Goal: Information Seeking & Learning: Learn about a topic

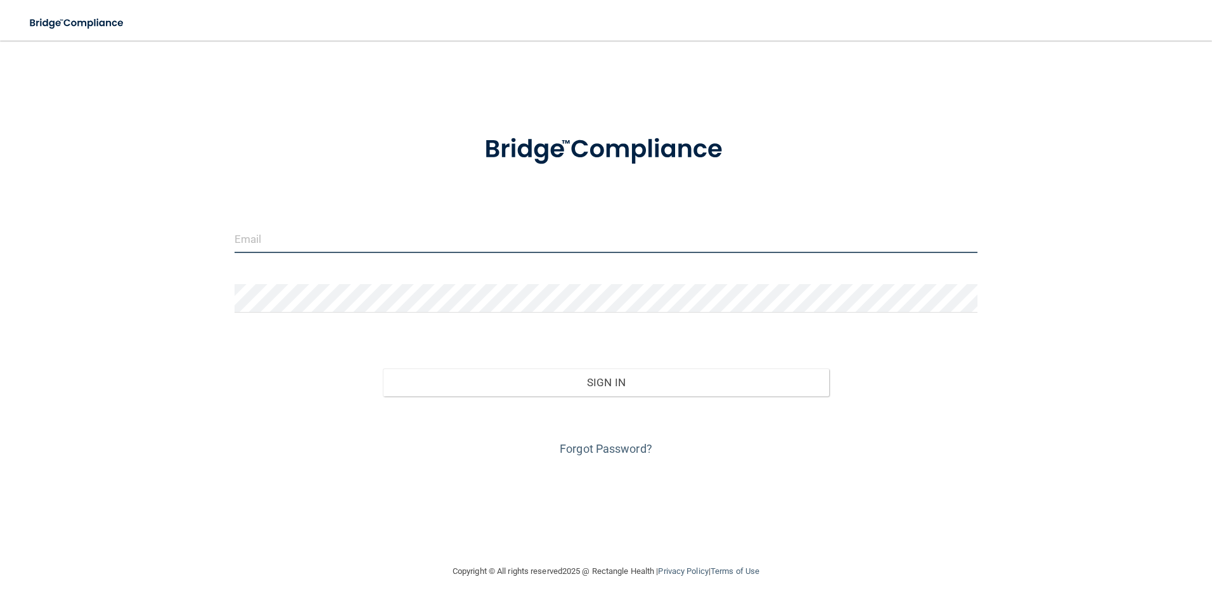
click at [293, 240] on input "email" at bounding box center [607, 238] width 744 height 29
type input "[EMAIL_ADDRESS][DOMAIN_NAME]"
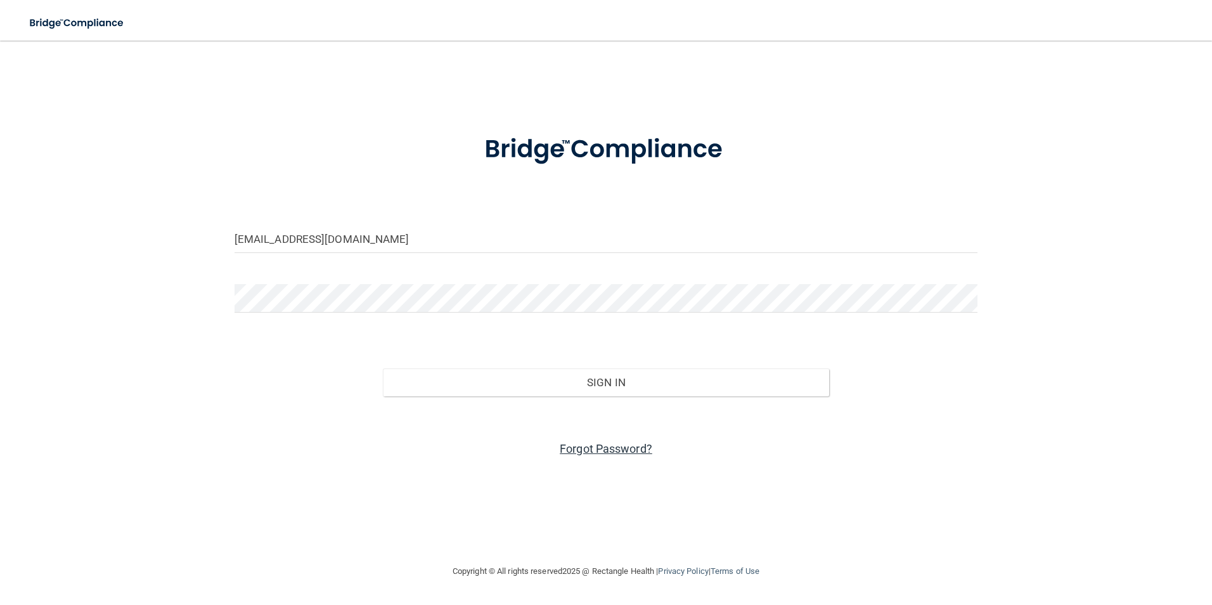
click at [617, 446] on link "Forgot Password?" at bounding box center [606, 448] width 93 height 13
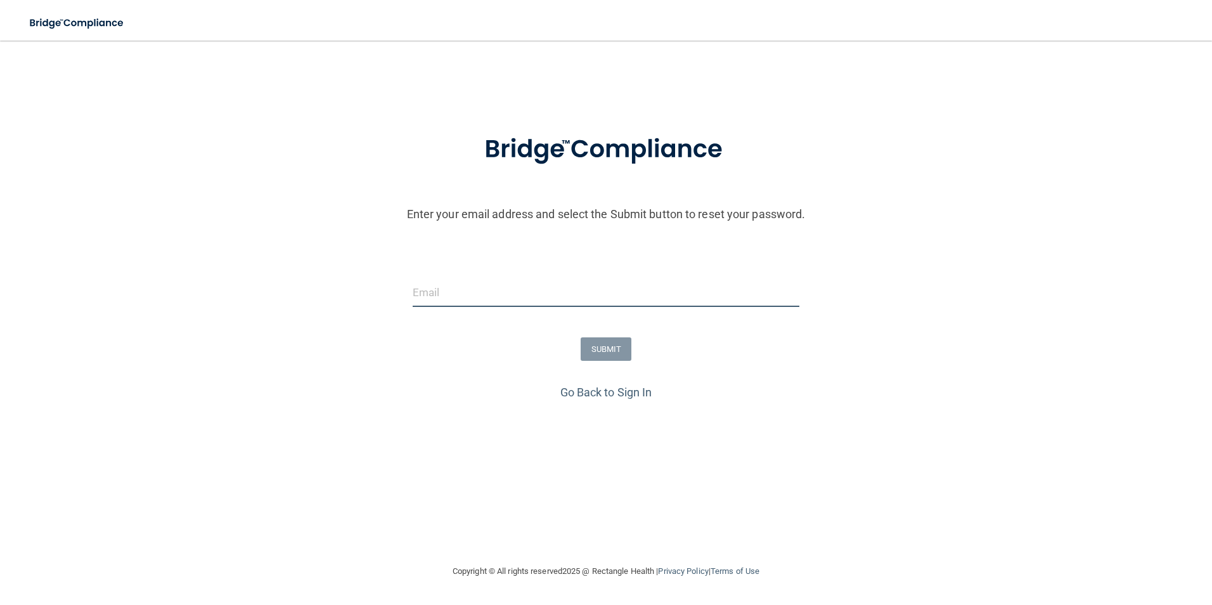
click at [512, 292] on input "email" at bounding box center [606, 292] width 387 height 29
type input "[EMAIL_ADDRESS][DOMAIN_NAME]"
click at [606, 351] on button "SUBMIT" at bounding box center [606, 348] width 51 height 23
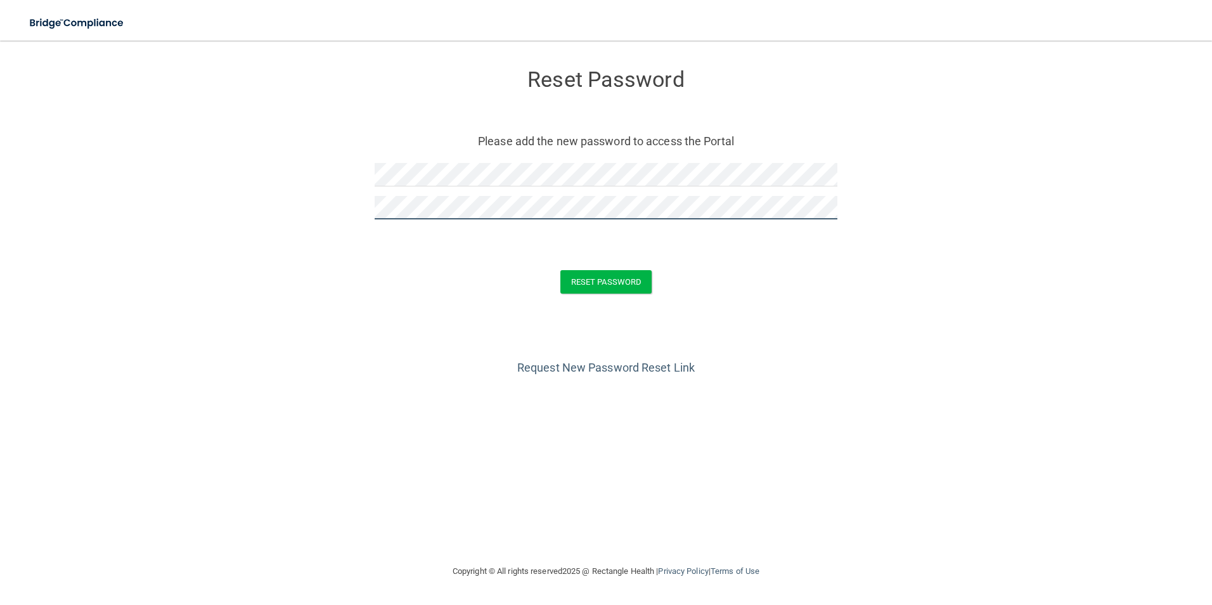
click at [560, 270] on button "Reset Password" at bounding box center [605, 281] width 91 height 23
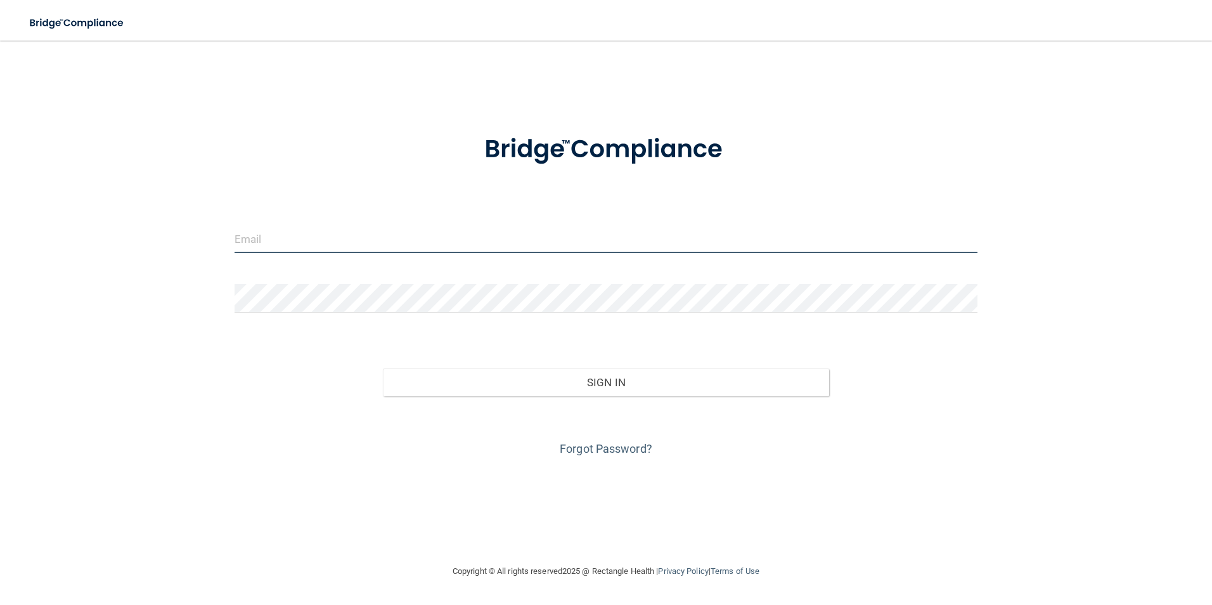
click at [445, 231] on input "email" at bounding box center [607, 238] width 744 height 29
type input "[EMAIL_ADDRESS][DOMAIN_NAME]"
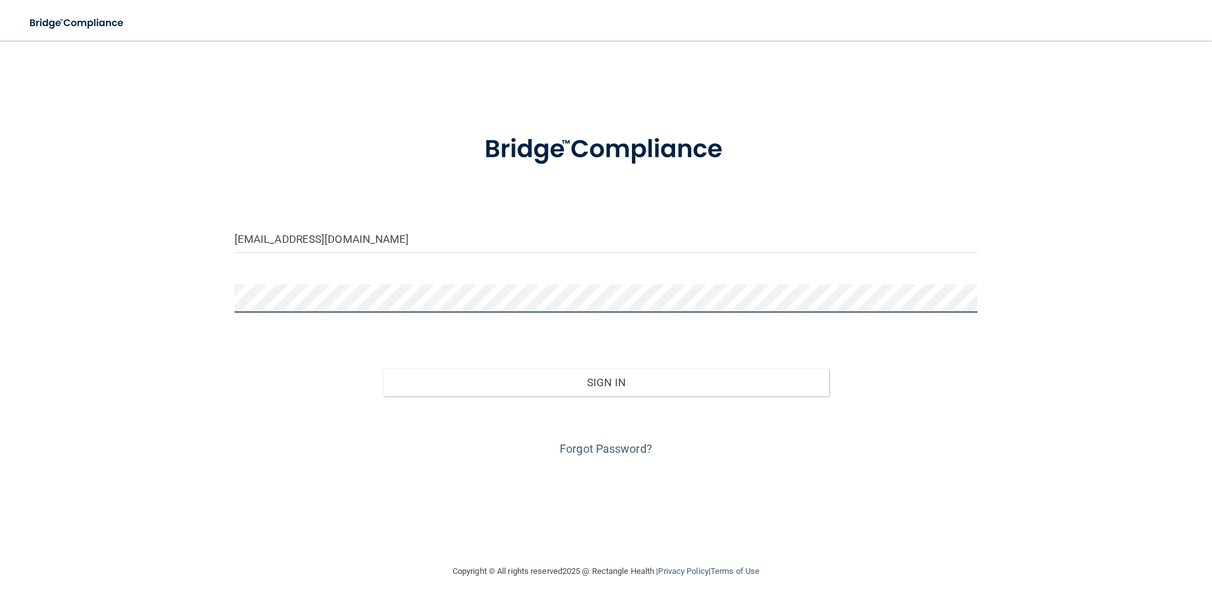
click at [383, 368] on button "Sign In" at bounding box center [606, 382] width 446 height 28
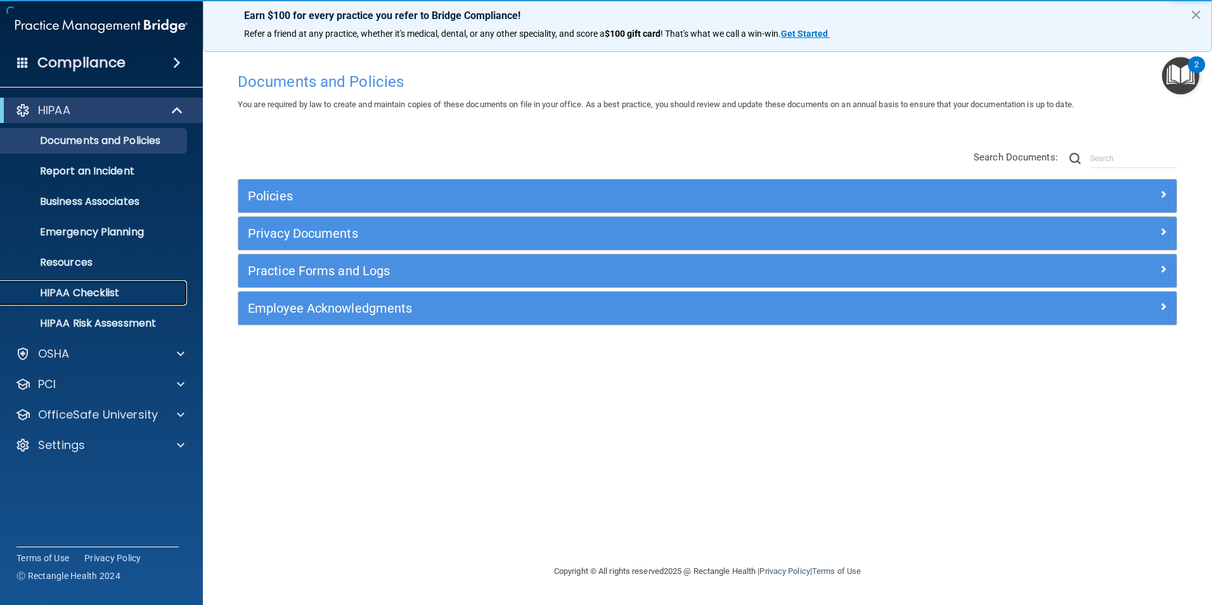
click at [93, 292] on p "HIPAA Checklist" at bounding box center [94, 293] width 173 height 13
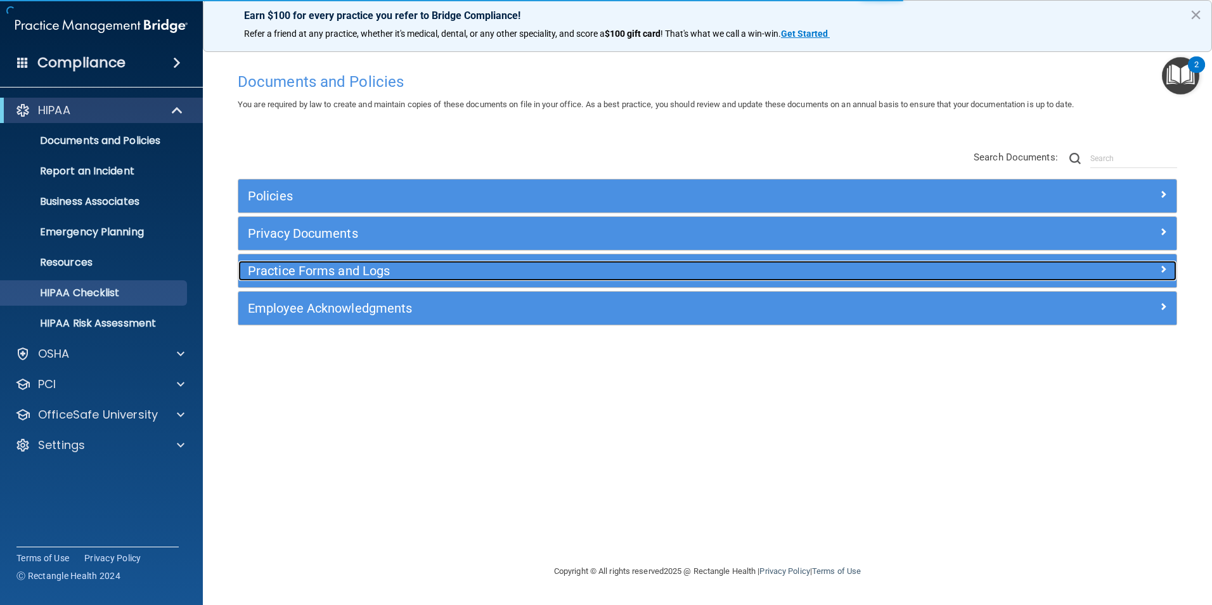
click at [372, 270] on h5 "Practice Forms and Logs" at bounding box center [590, 271] width 685 height 14
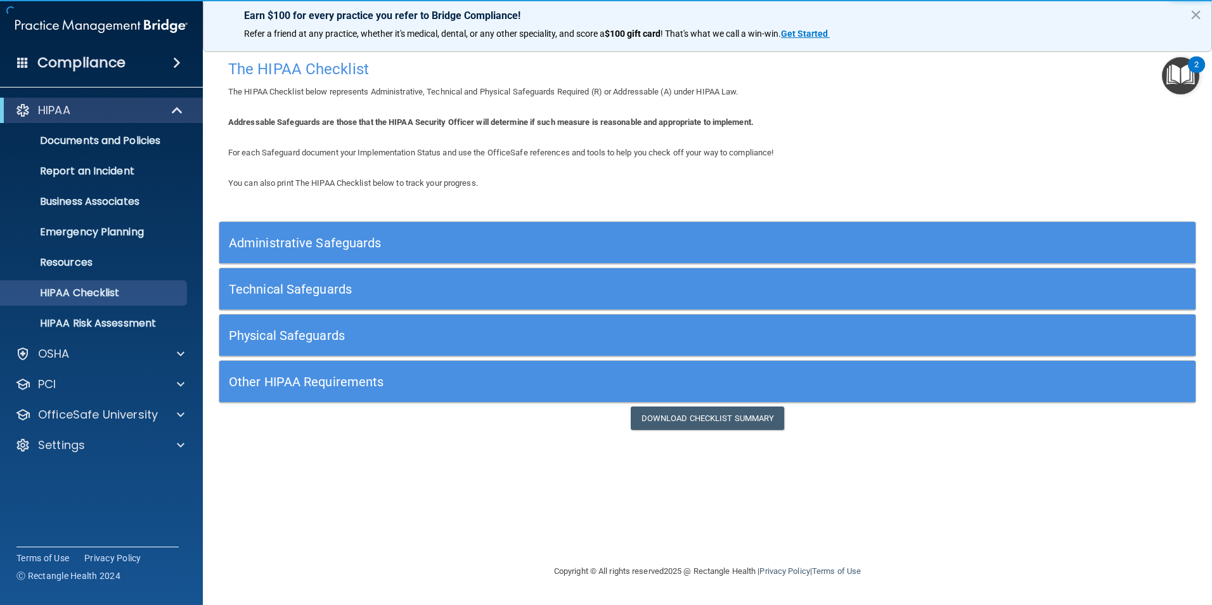
click at [370, 242] on h5 "Administrative Safeguards" at bounding box center [585, 243] width 713 height 14
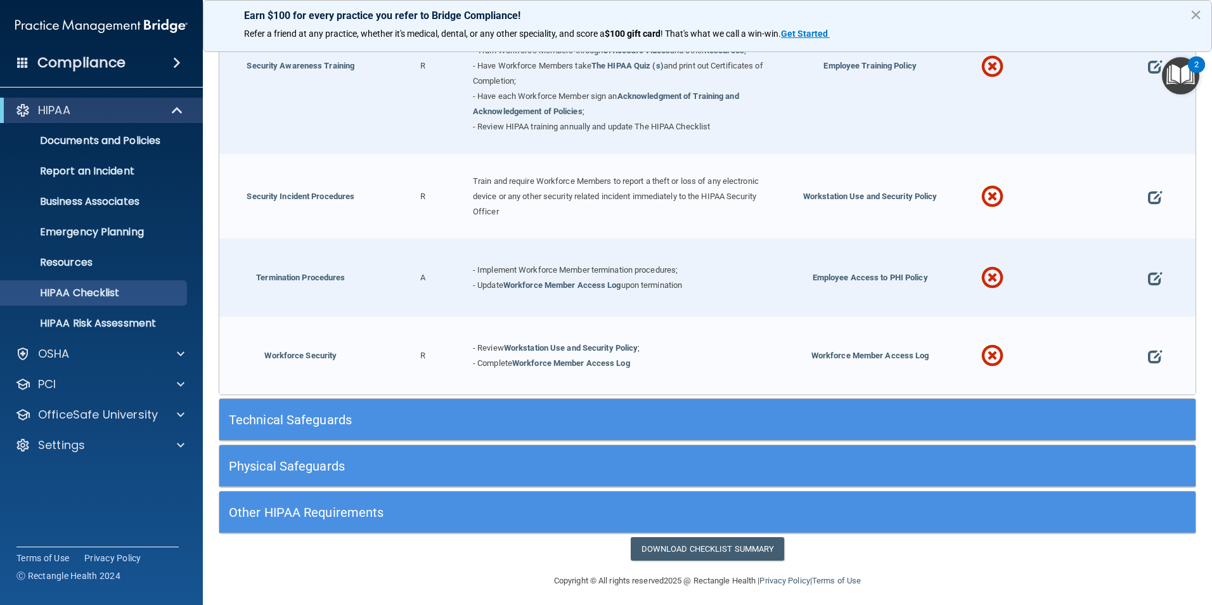
scroll to position [1215, 0]
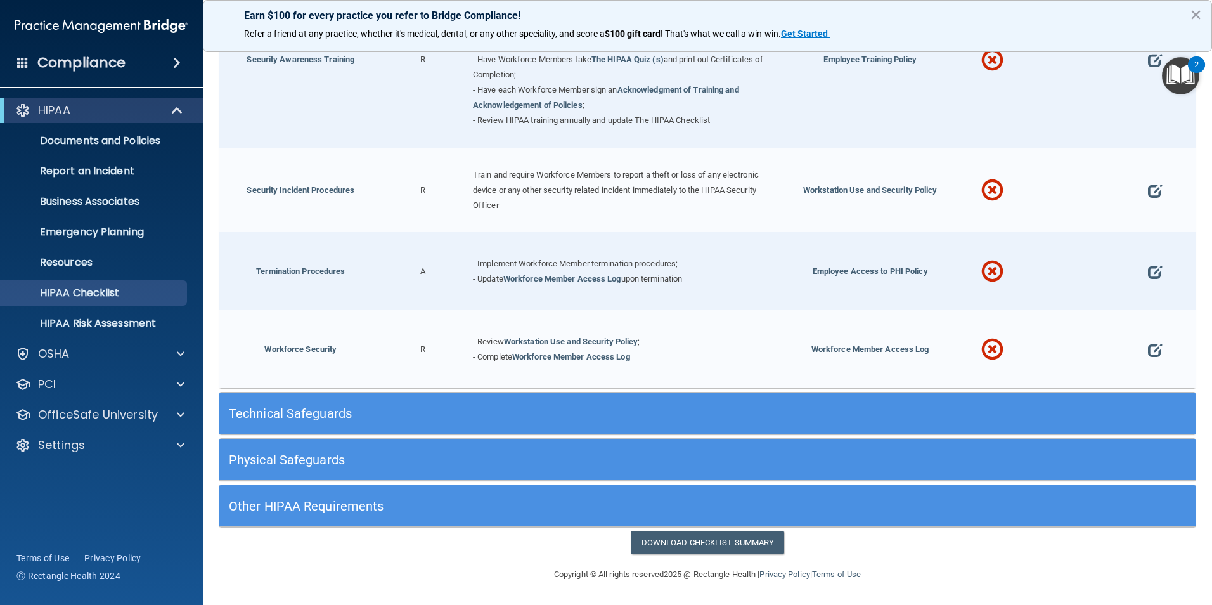
click at [412, 494] on div "Other HIPAA Requirements" at bounding box center [585, 505] width 732 height 29
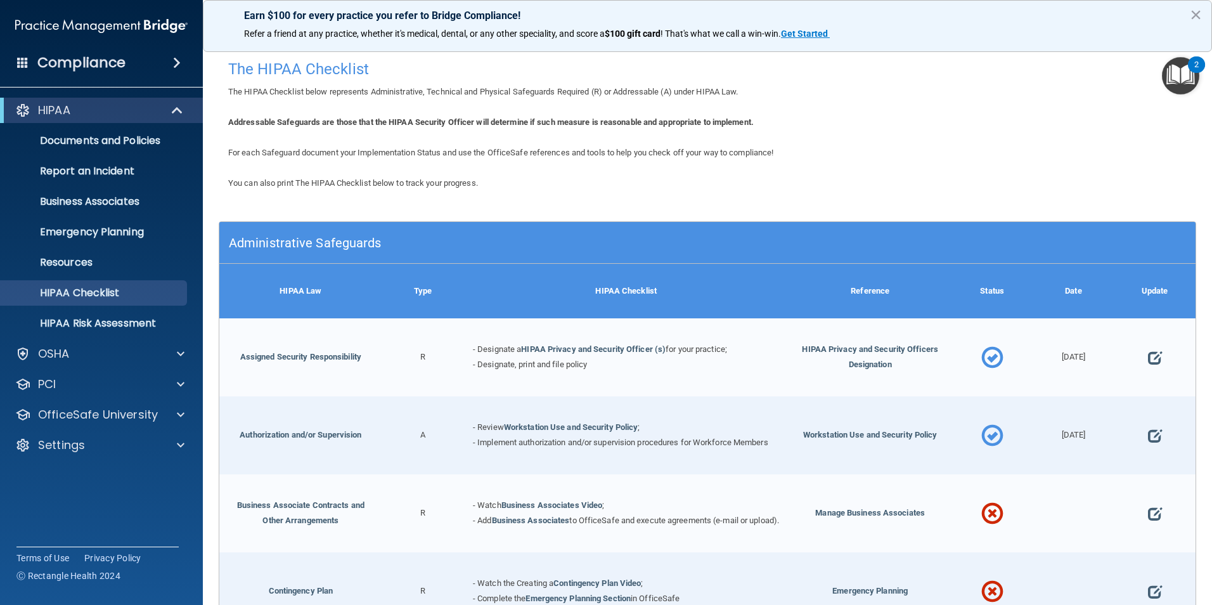
scroll to position [493, 0]
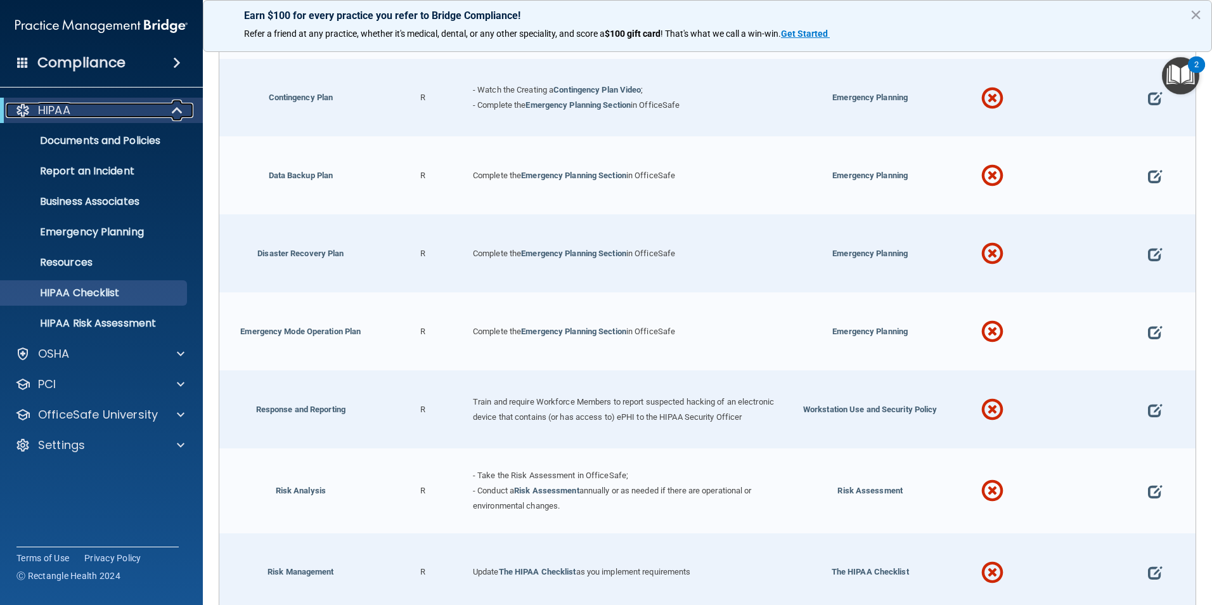
click at [88, 112] on div "HIPAA" at bounding box center [84, 110] width 157 height 15
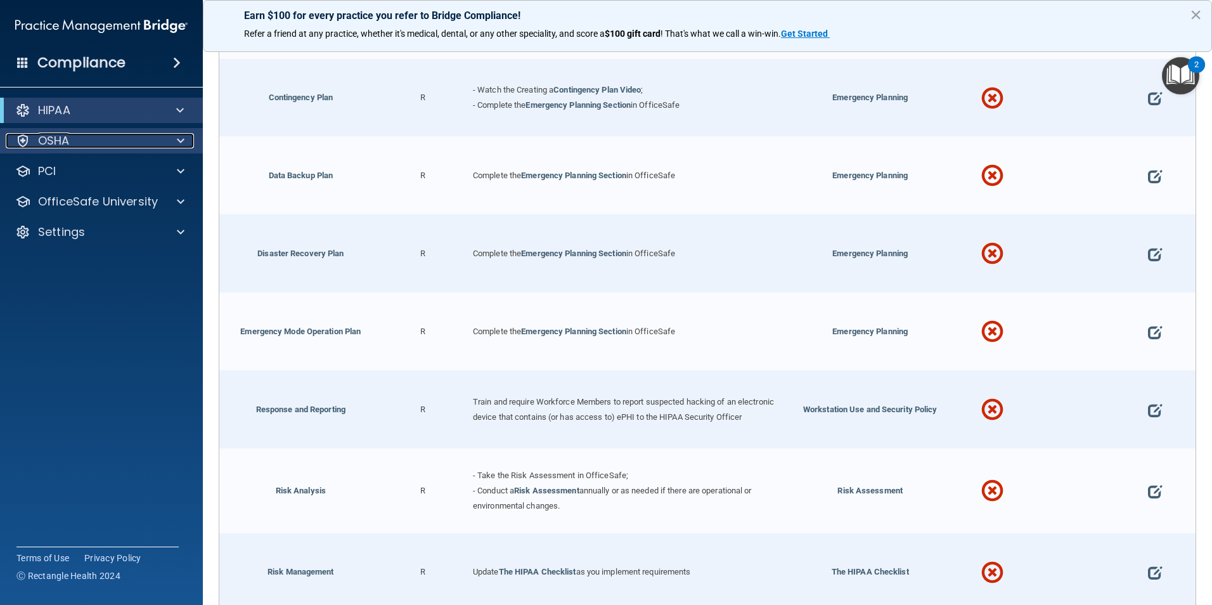
click at [79, 143] on div "OSHA" at bounding box center [84, 140] width 157 height 15
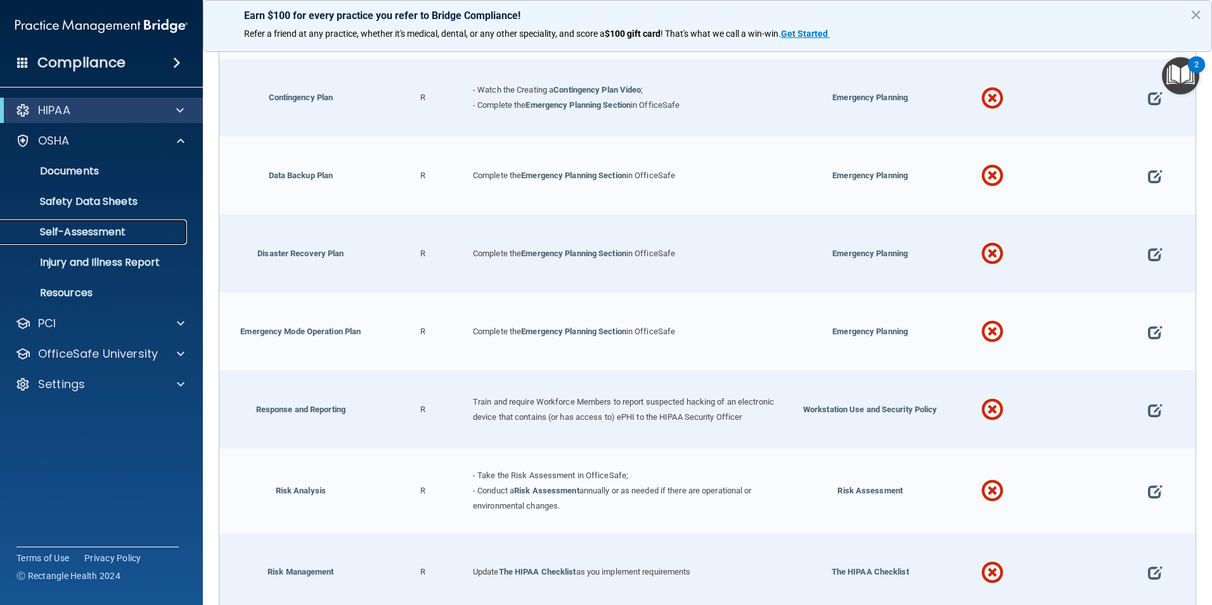
click at [117, 234] on p "Self-Assessment" at bounding box center [94, 232] width 173 height 13
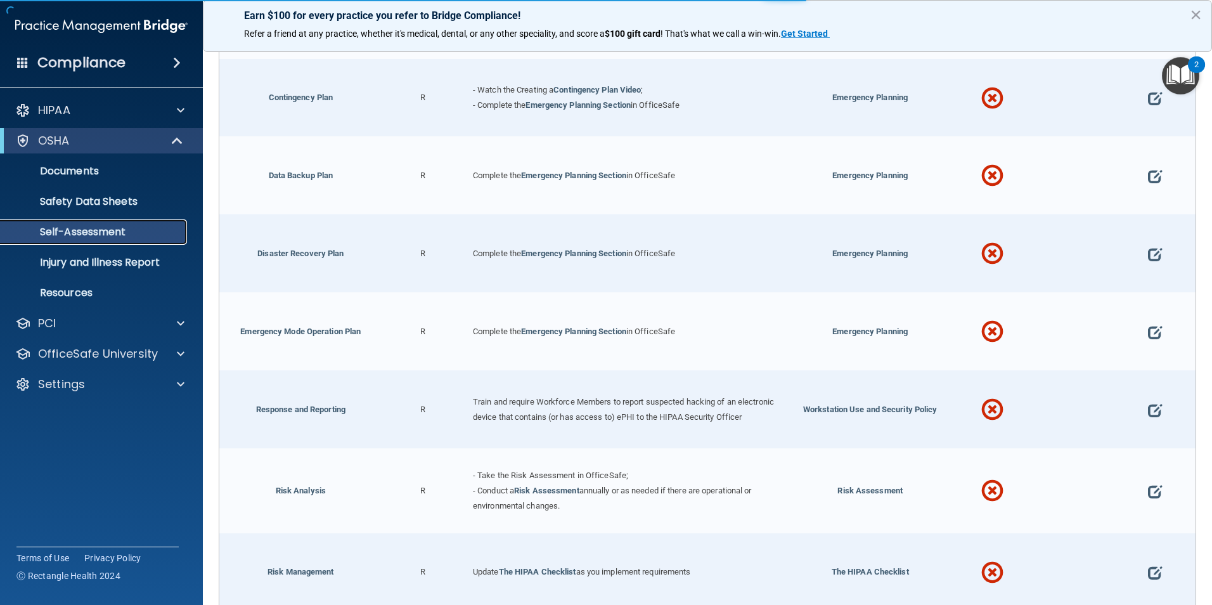
click at [117, 234] on p "Self-Assessment" at bounding box center [94, 232] width 173 height 13
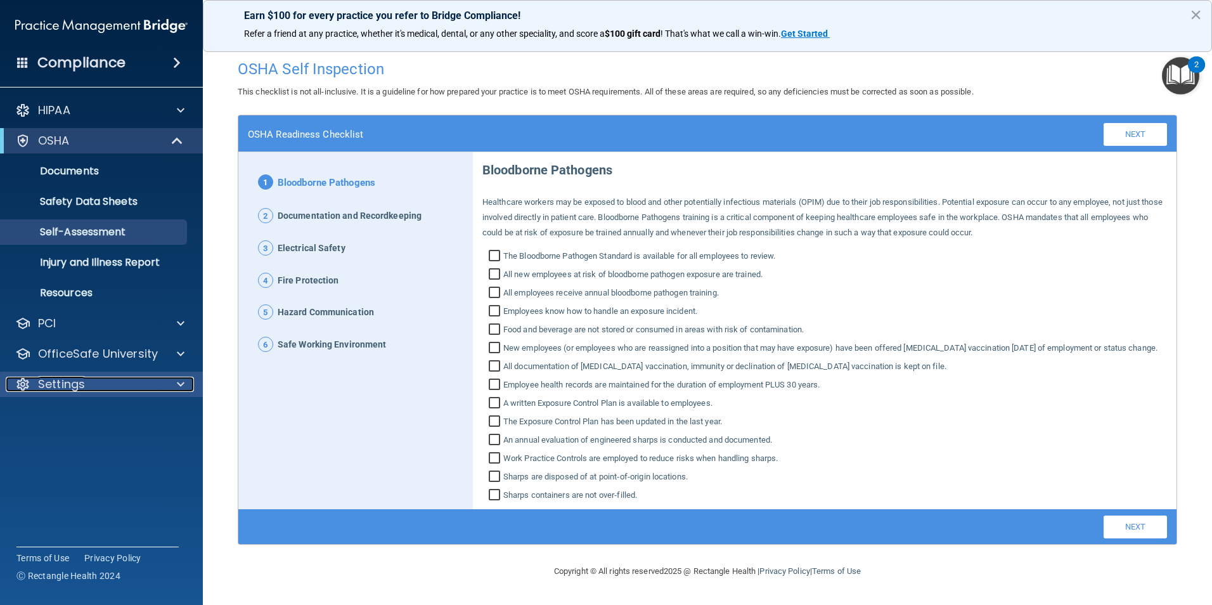
click at [84, 382] on p "Settings" at bounding box center [61, 384] width 47 height 15
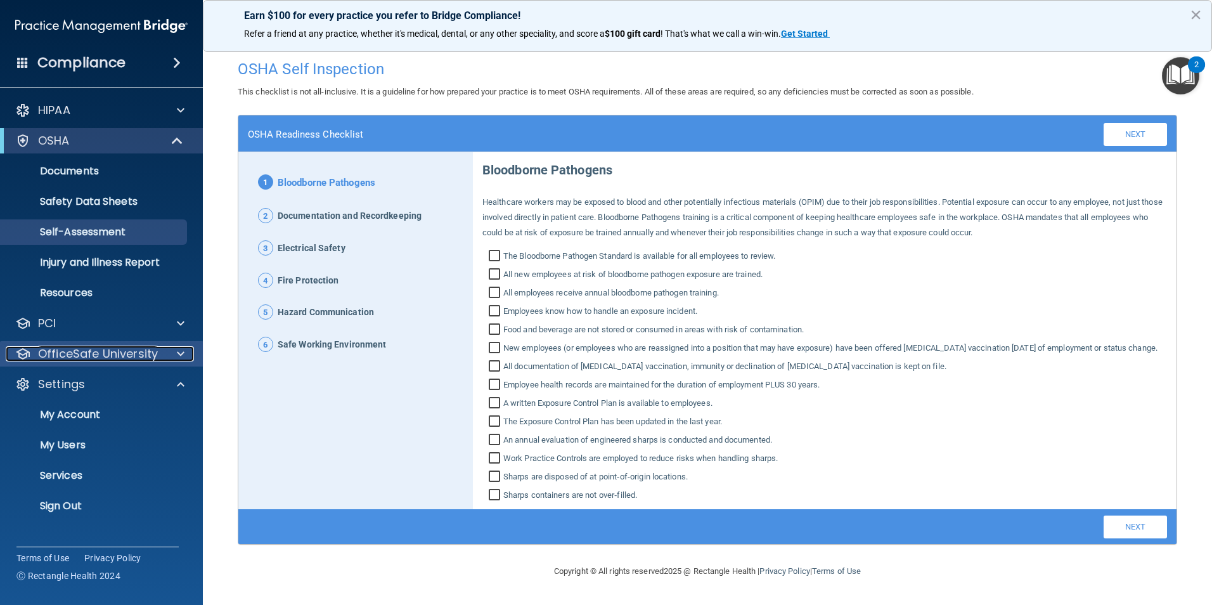
click at [81, 351] on p "OfficeSafe University" at bounding box center [98, 353] width 120 height 15
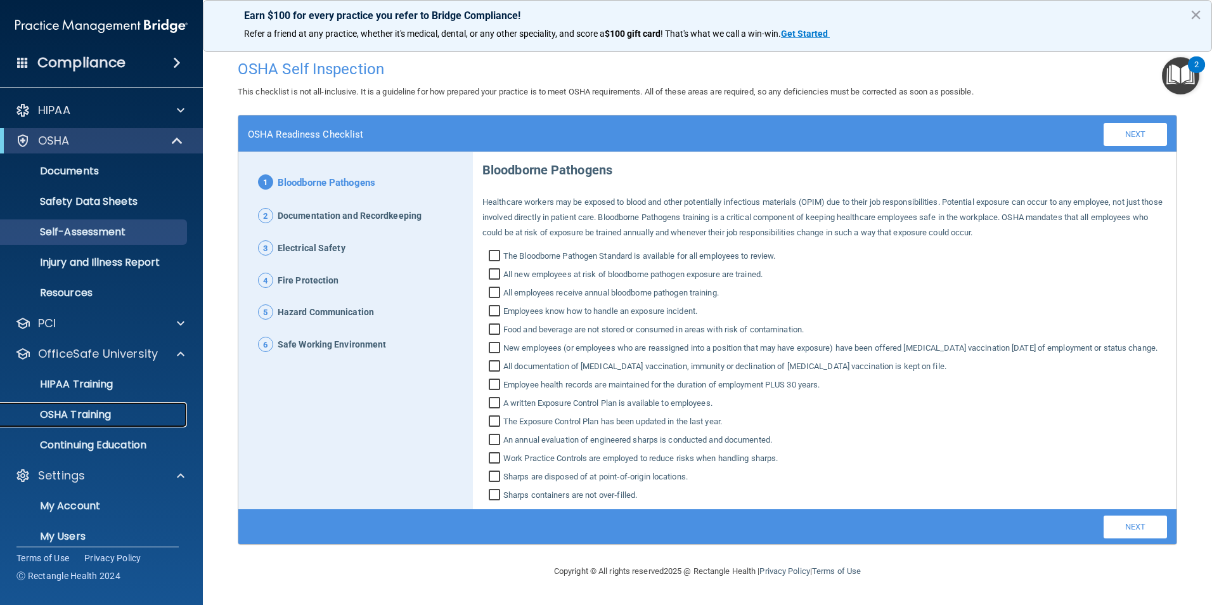
click at [88, 415] on p "OSHA Training" at bounding box center [59, 414] width 103 height 13
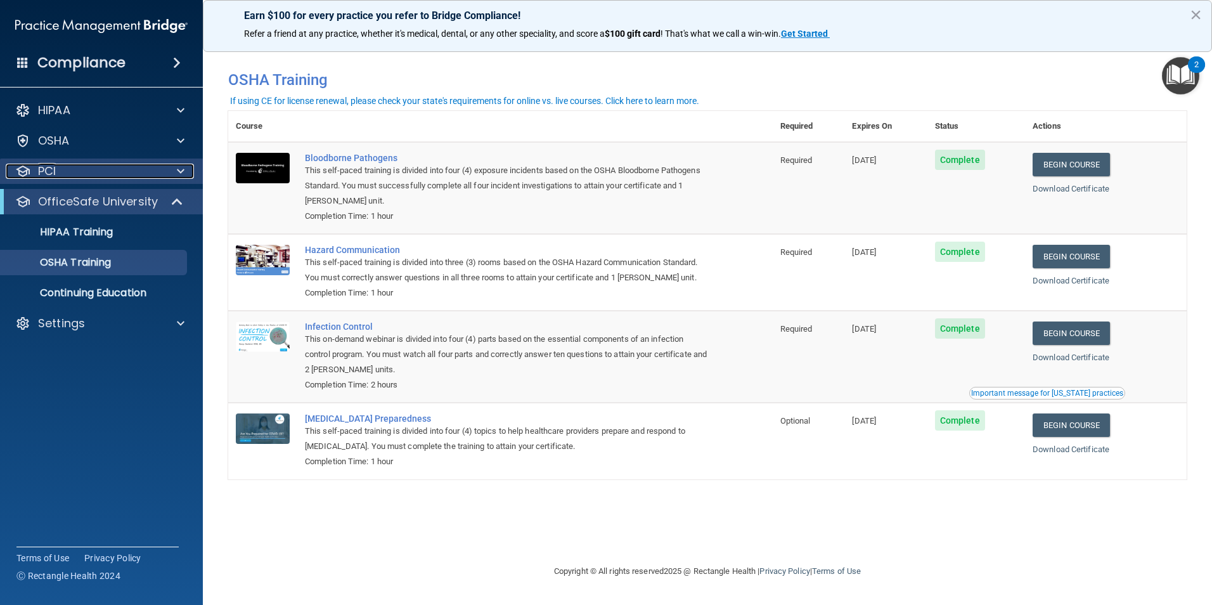
click at [96, 169] on div "PCI" at bounding box center [84, 171] width 157 height 15
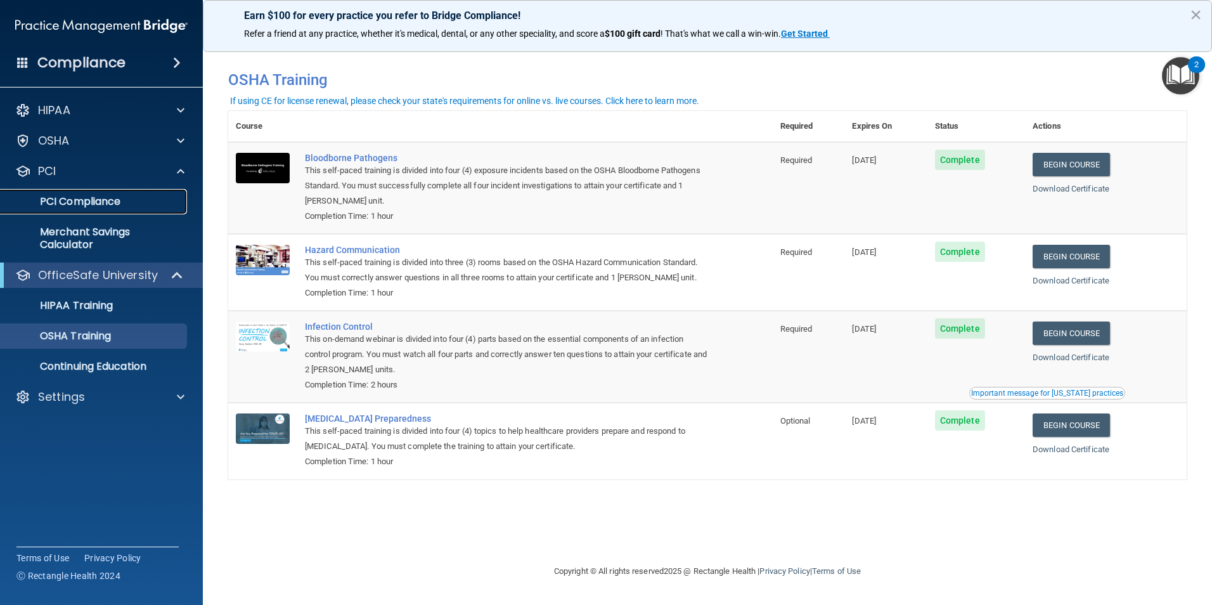
click at [134, 200] on p "PCI Compliance" at bounding box center [94, 201] width 173 height 13
click at [89, 238] on p "Merchant Savings Calculator" at bounding box center [94, 238] width 173 height 25
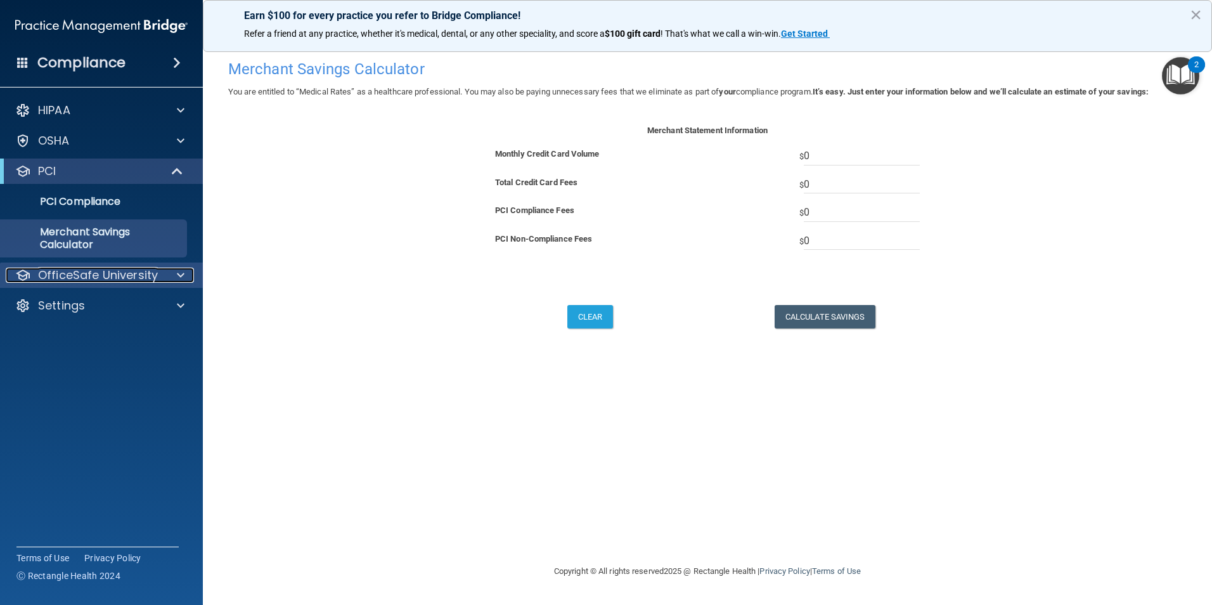
click at [91, 276] on p "OfficeSafe University" at bounding box center [98, 275] width 120 height 15
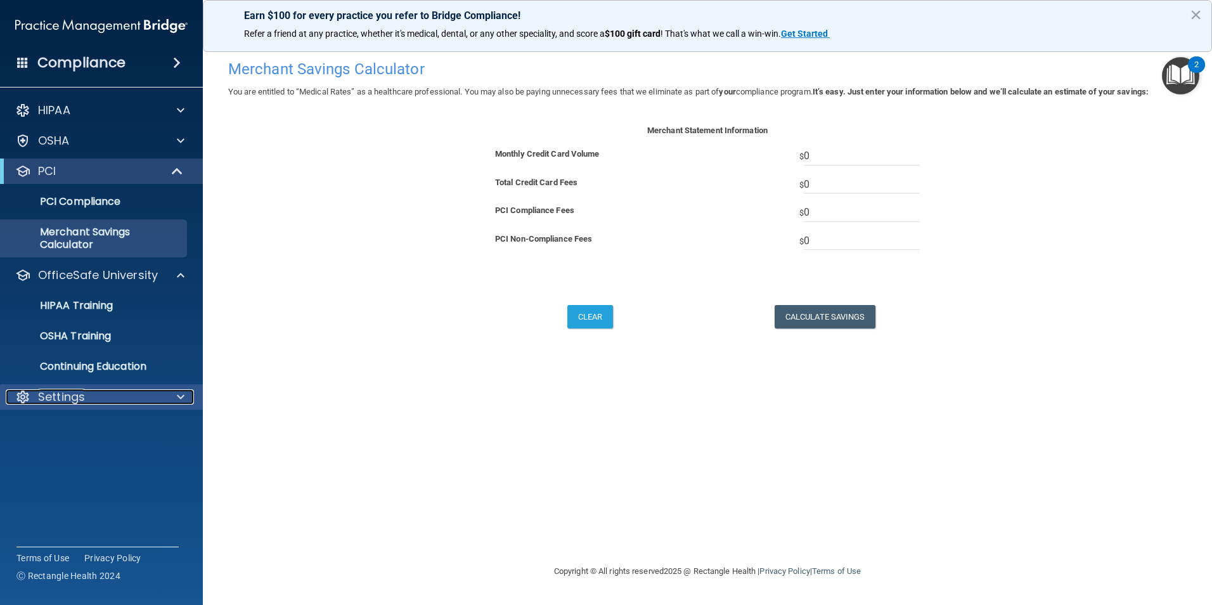
click at [94, 391] on div "Settings" at bounding box center [84, 396] width 157 height 15
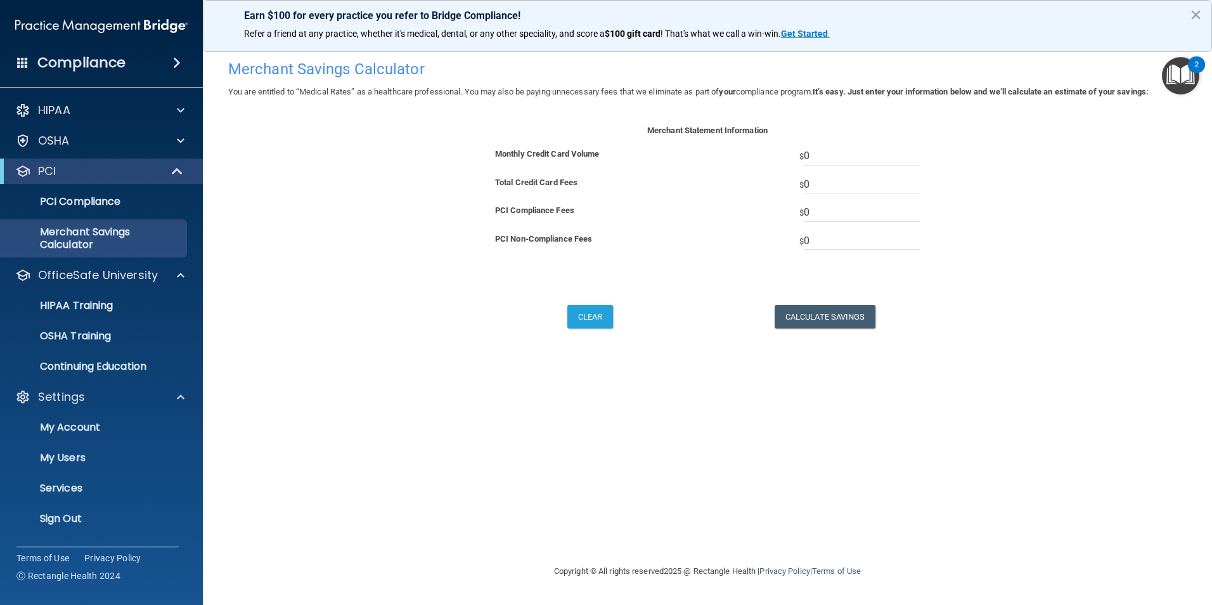
click at [179, 63] on span at bounding box center [177, 62] width 8 height 15
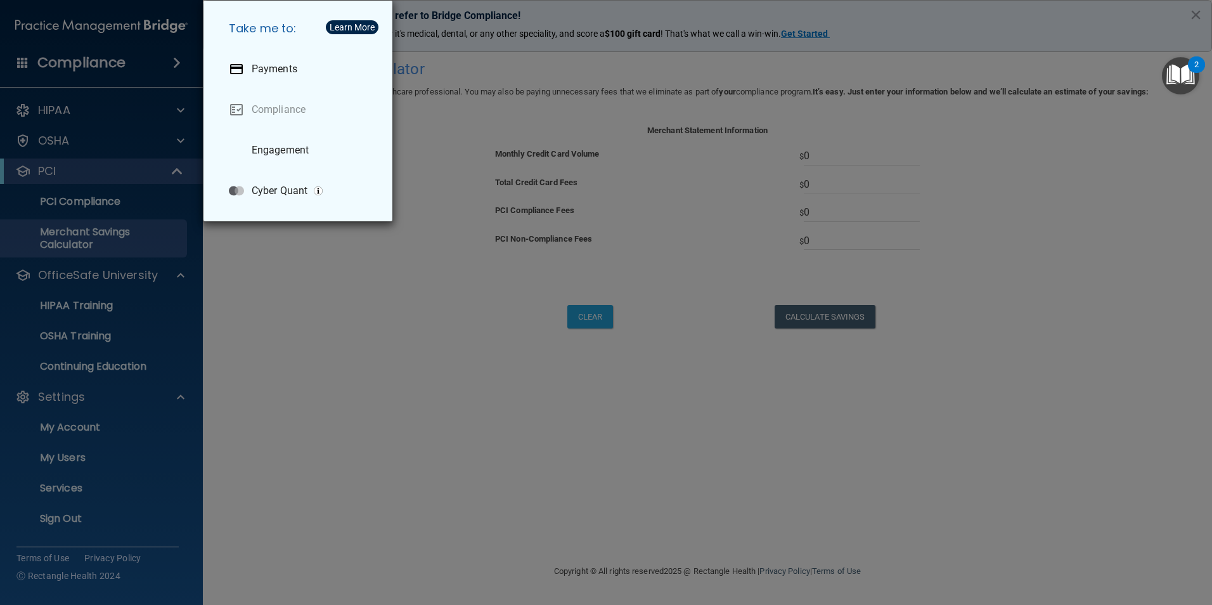
click at [103, 112] on div "Take me to: Payments Compliance Engagement Cyber Quant" at bounding box center [606, 302] width 1212 height 605
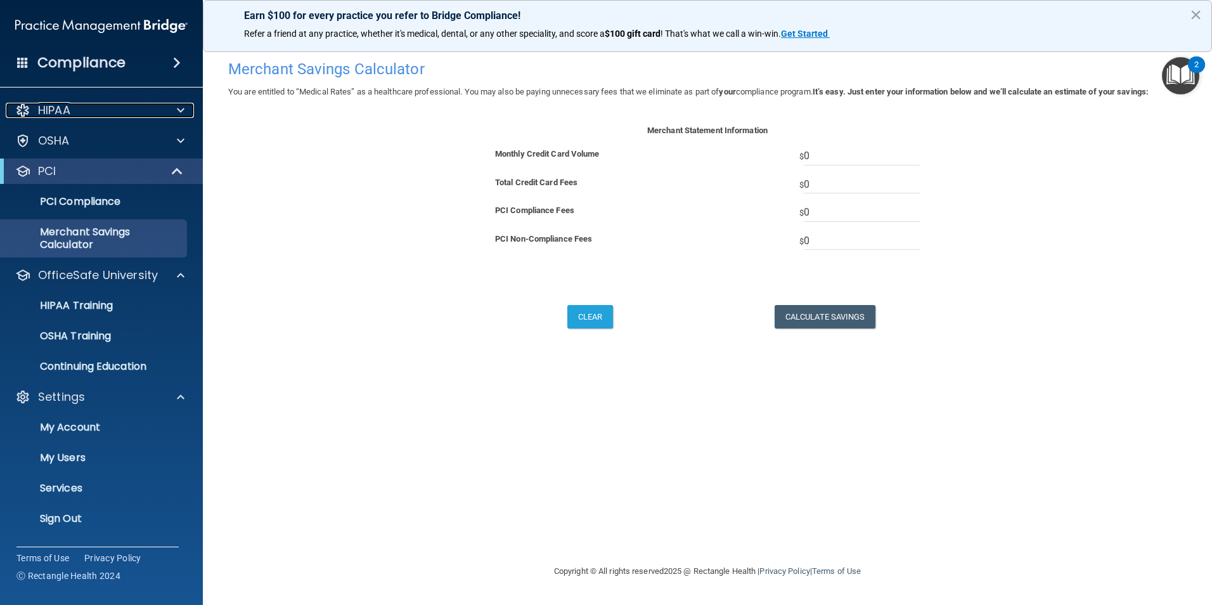
click at [103, 112] on div "HIPAA" at bounding box center [84, 110] width 157 height 15
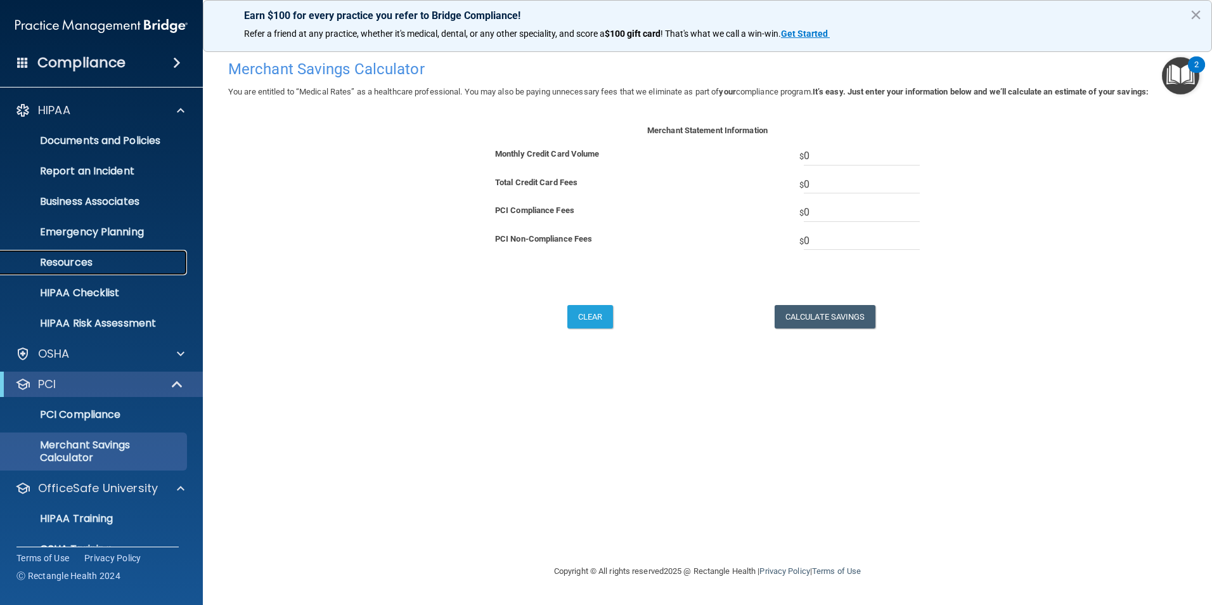
click at [85, 261] on p "Resources" at bounding box center [94, 262] width 173 height 13
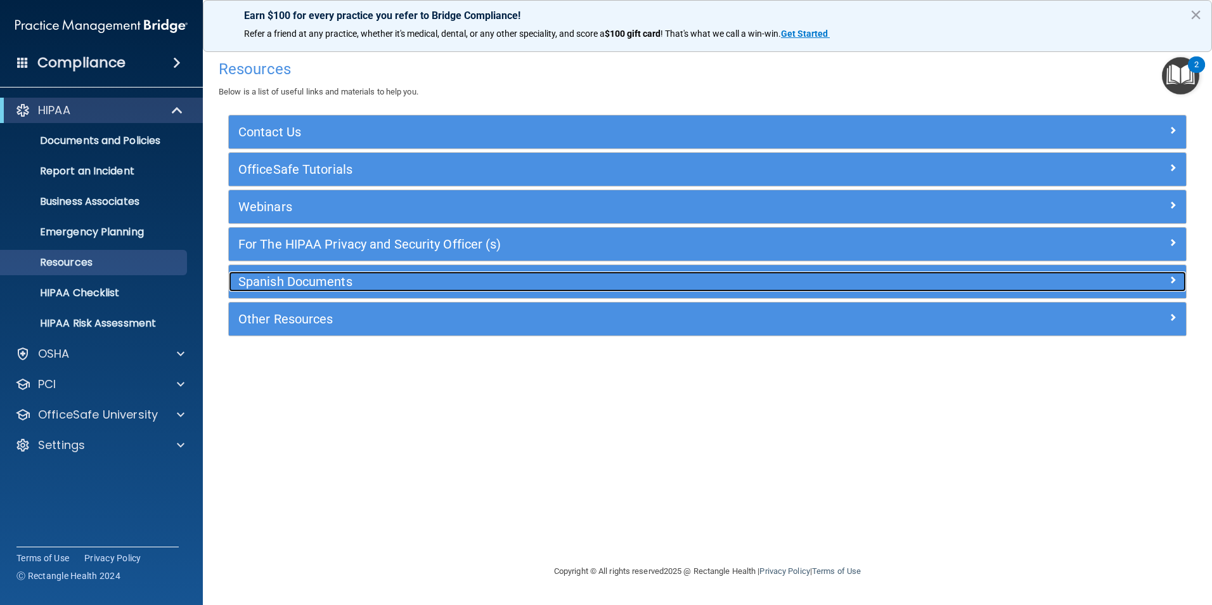
click at [264, 276] on h5 "Spanish Documents" at bounding box center [587, 282] width 699 height 14
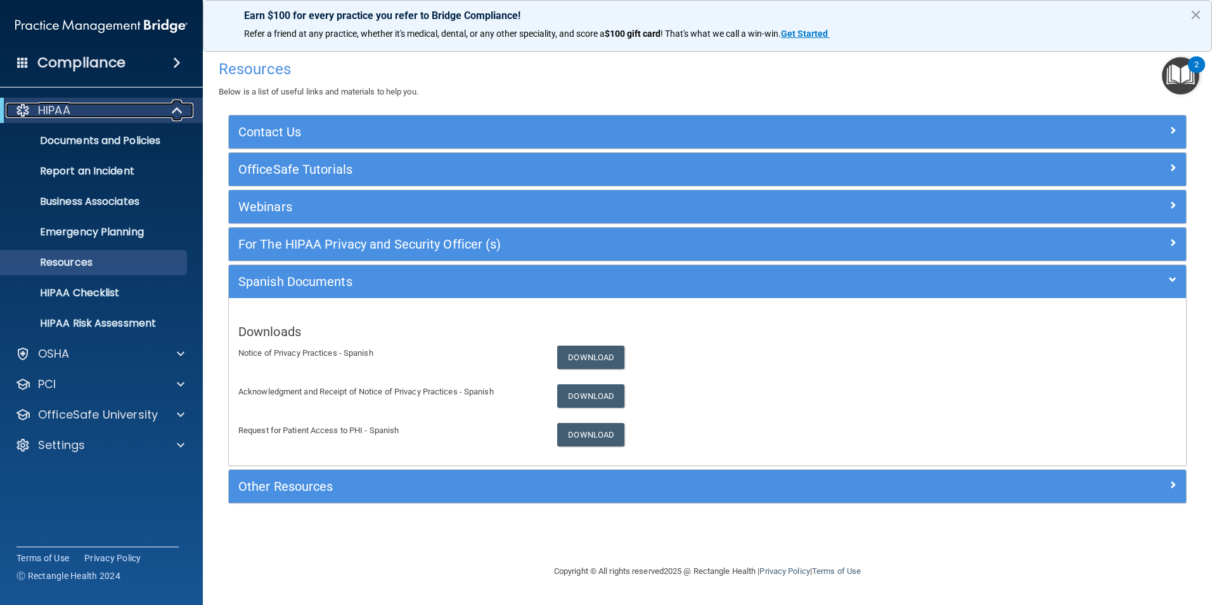
click at [67, 113] on p "HIPAA" at bounding box center [54, 110] width 32 height 15
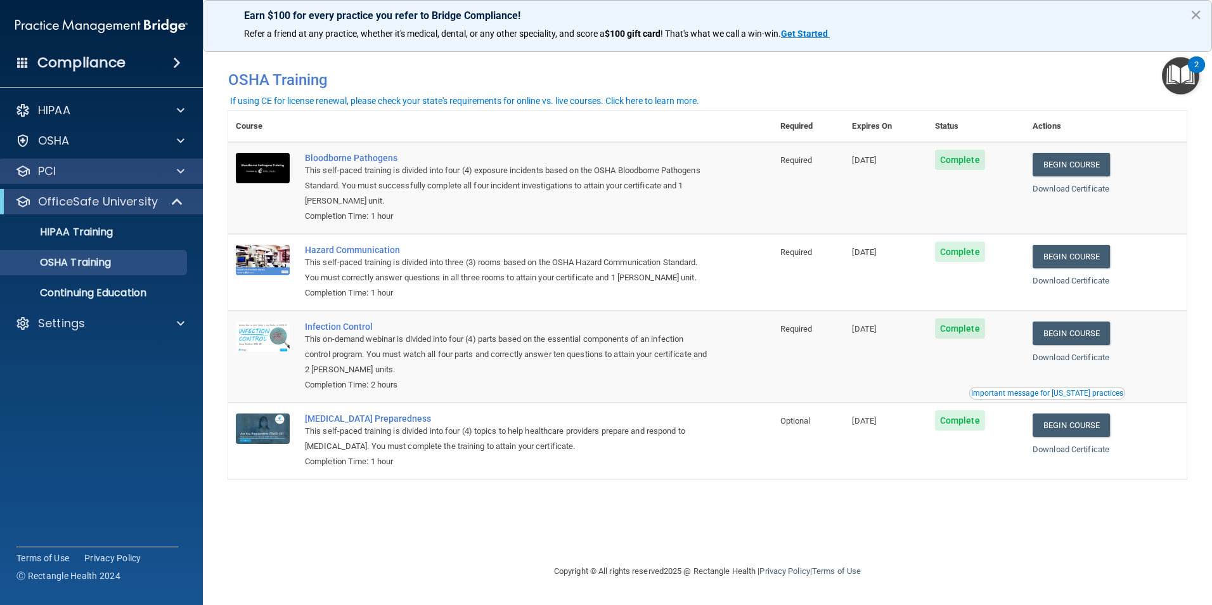
click at [112, 181] on div "PCI" at bounding box center [102, 170] width 204 height 25
click at [115, 174] on div "PCI" at bounding box center [84, 171] width 157 height 15
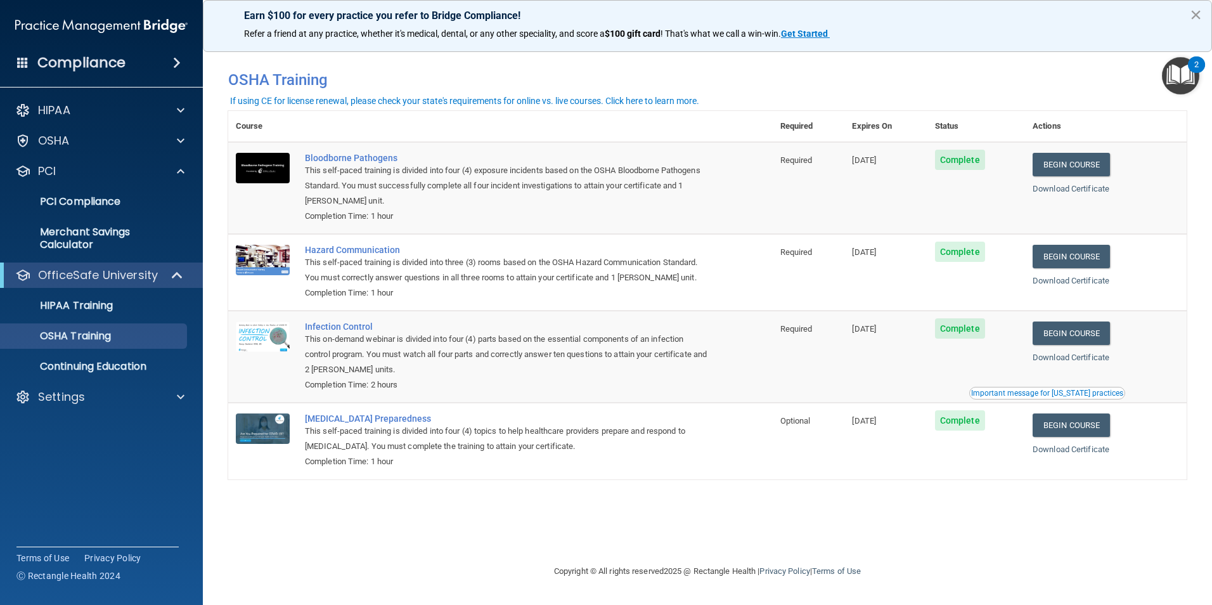
click at [1194, 13] on button "×" at bounding box center [1196, 14] width 12 height 20
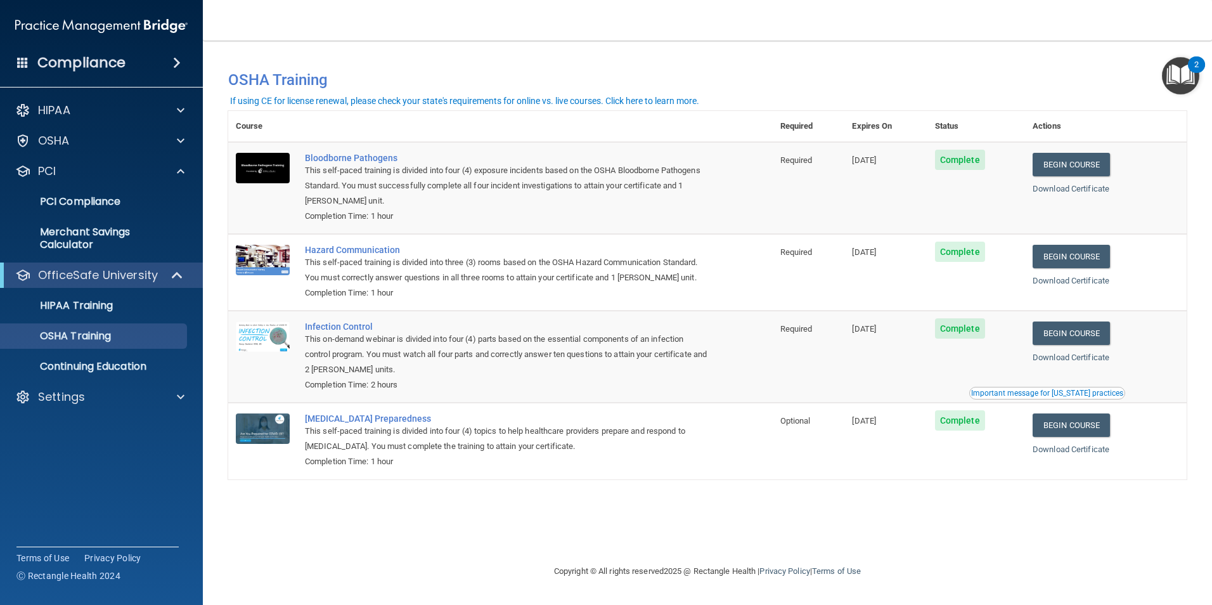
click at [63, 63] on h4 "Compliance" at bounding box center [81, 63] width 88 height 18
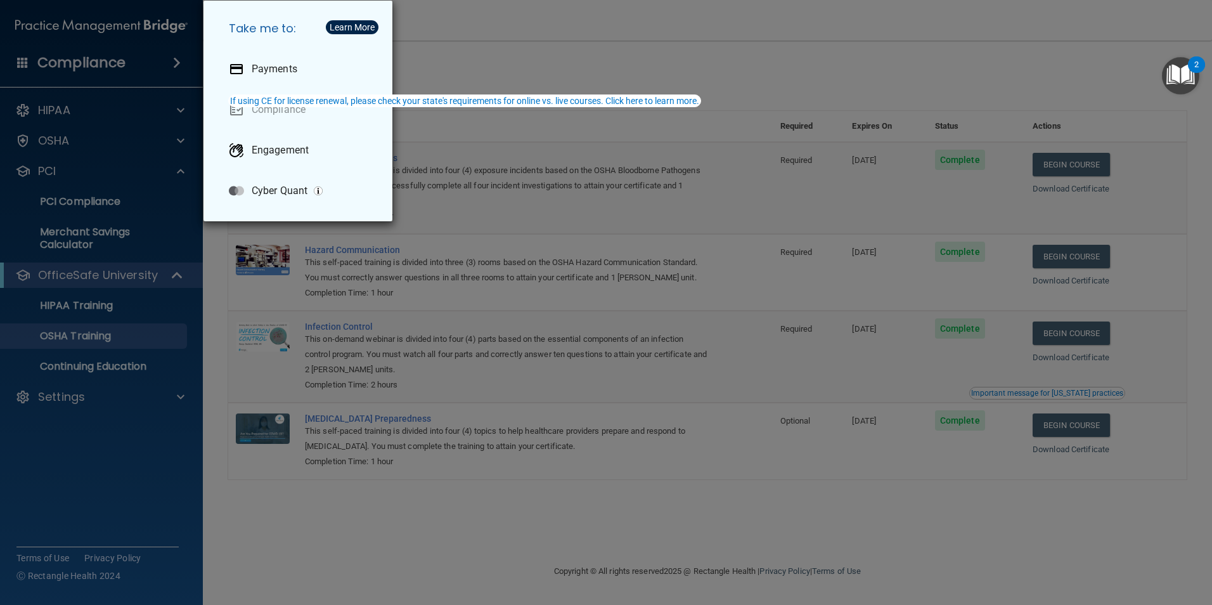
click at [63, 63] on div "Take me to: Payments Compliance Engagement Cyber Quant" at bounding box center [606, 302] width 1212 height 605
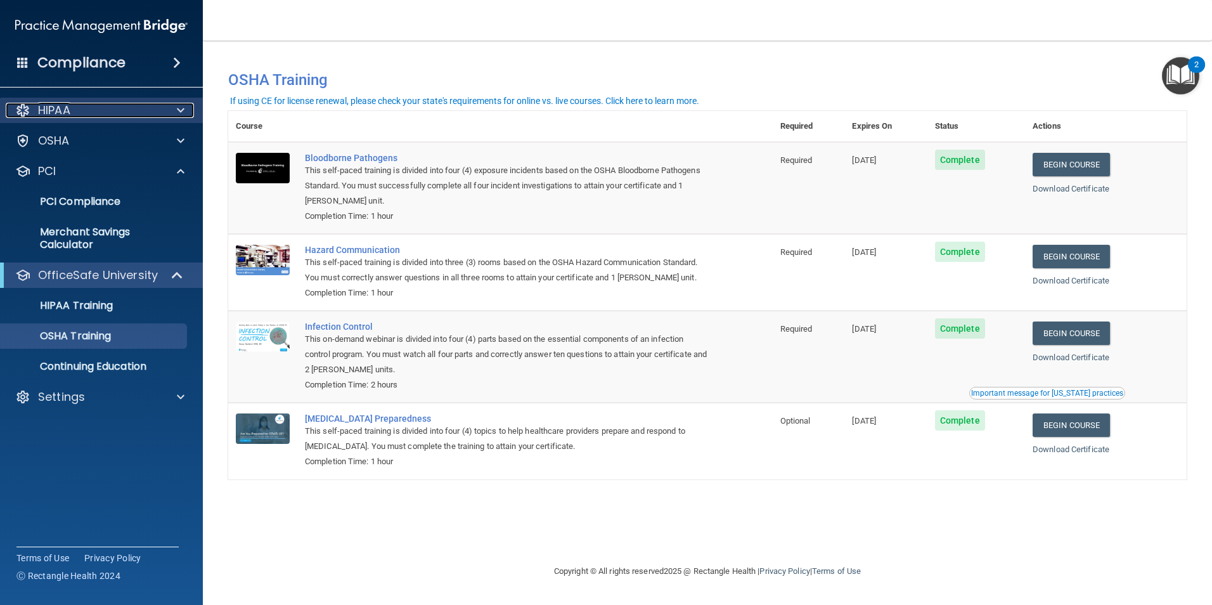
click at [51, 115] on p "HIPAA" at bounding box center [54, 110] width 32 height 15
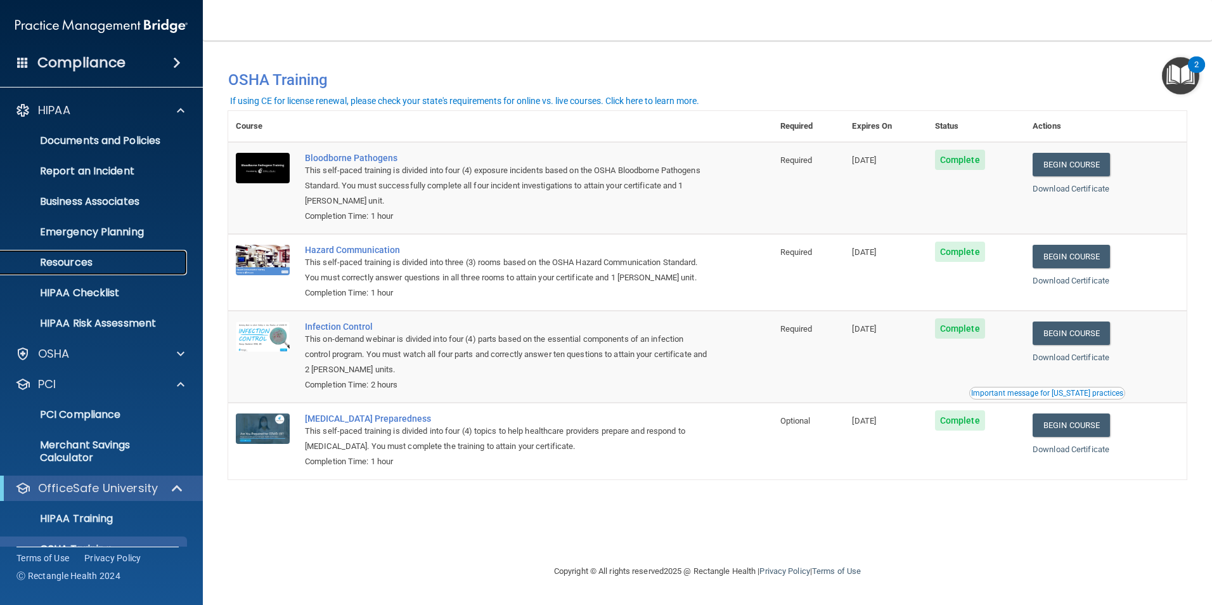
click at [127, 261] on p "Resources" at bounding box center [94, 262] width 173 height 13
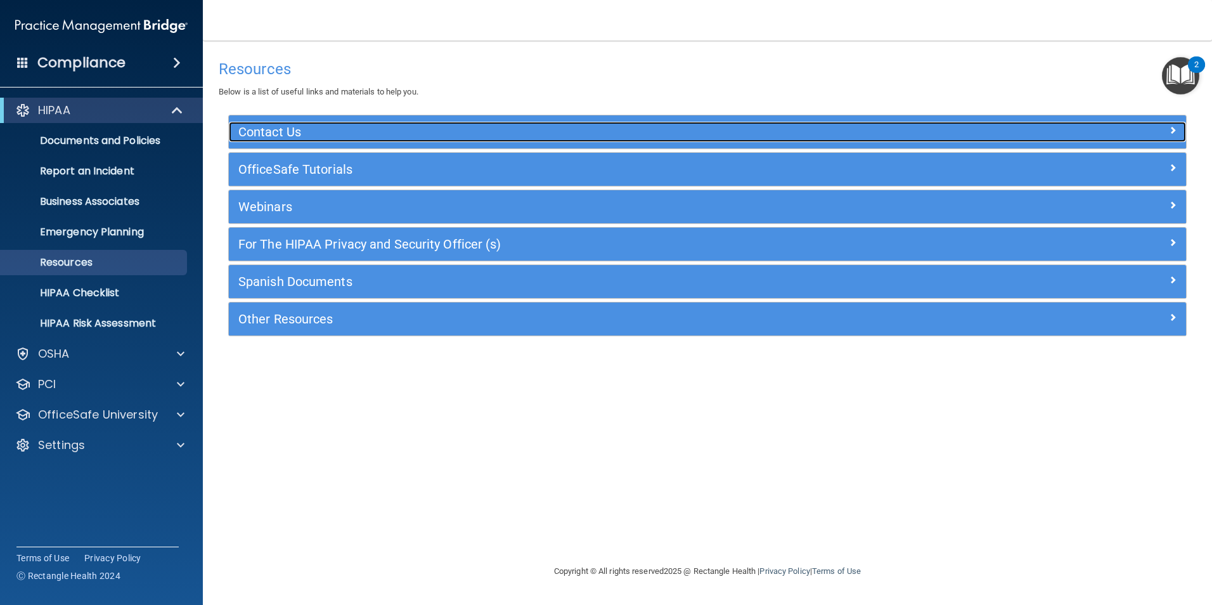
click at [314, 131] on h5 "Contact Us" at bounding box center [587, 132] width 699 height 14
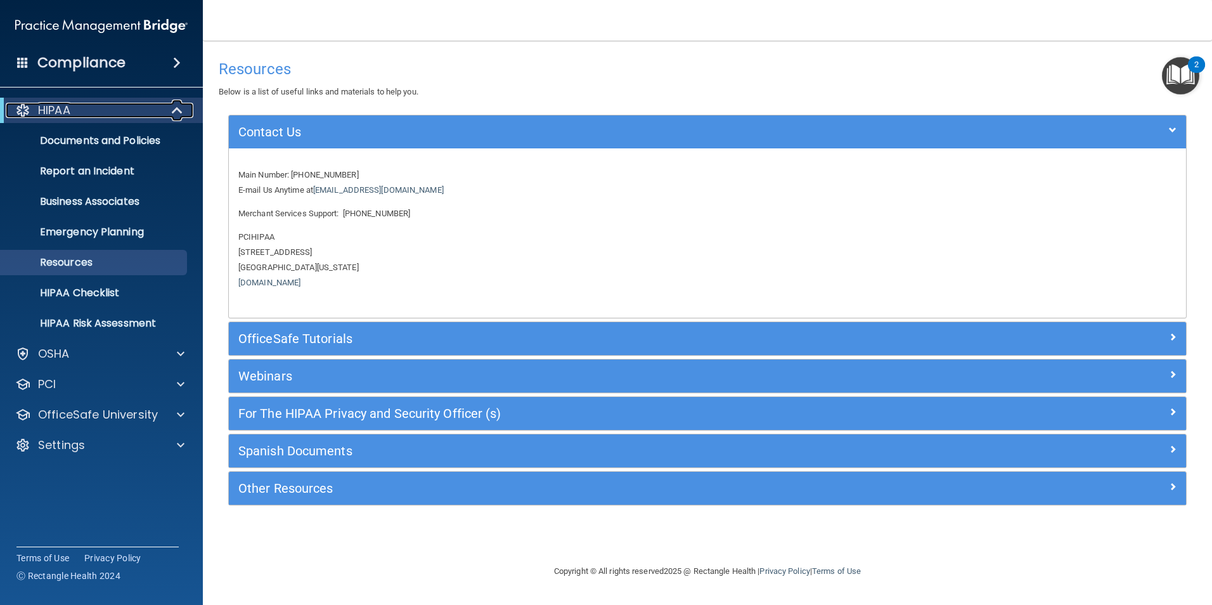
click at [130, 110] on div "HIPAA" at bounding box center [84, 110] width 157 height 15
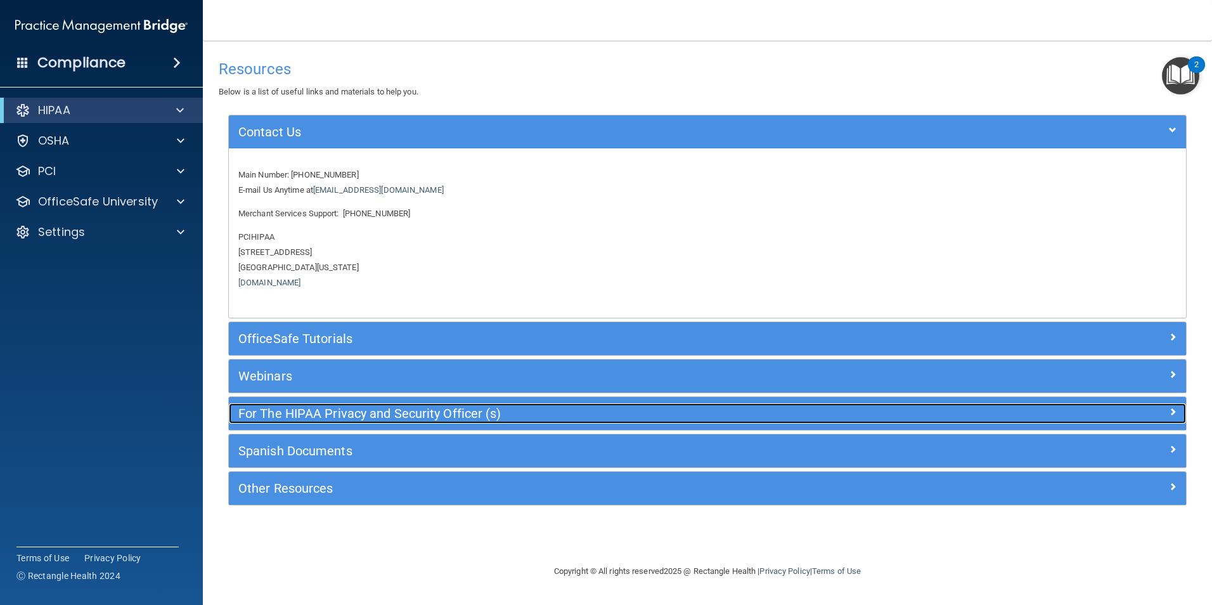
click at [500, 415] on h5 "For The HIPAA Privacy and Security Officer (s)" at bounding box center [587, 413] width 699 height 14
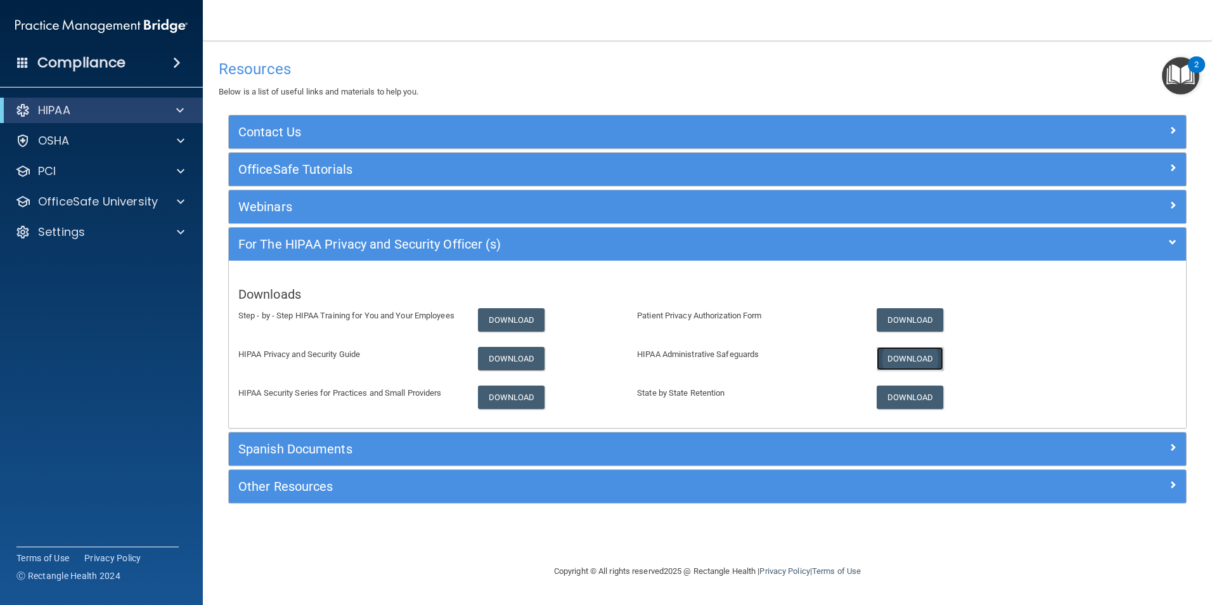
click at [906, 356] on link "Download" at bounding box center [910, 358] width 67 height 23
click at [117, 110] on div "HIPAA" at bounding box center [84, 110] width 157 height 15
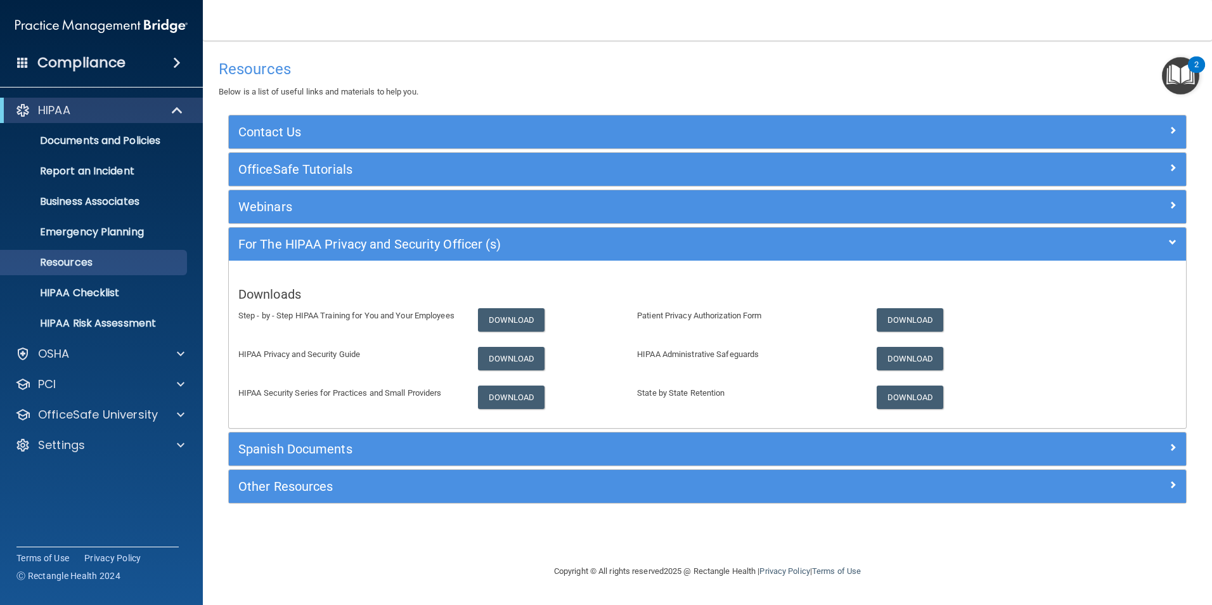
click at [84, 70] on h4 "Compliance" at bounding box center [81, 63] width 88 height 18
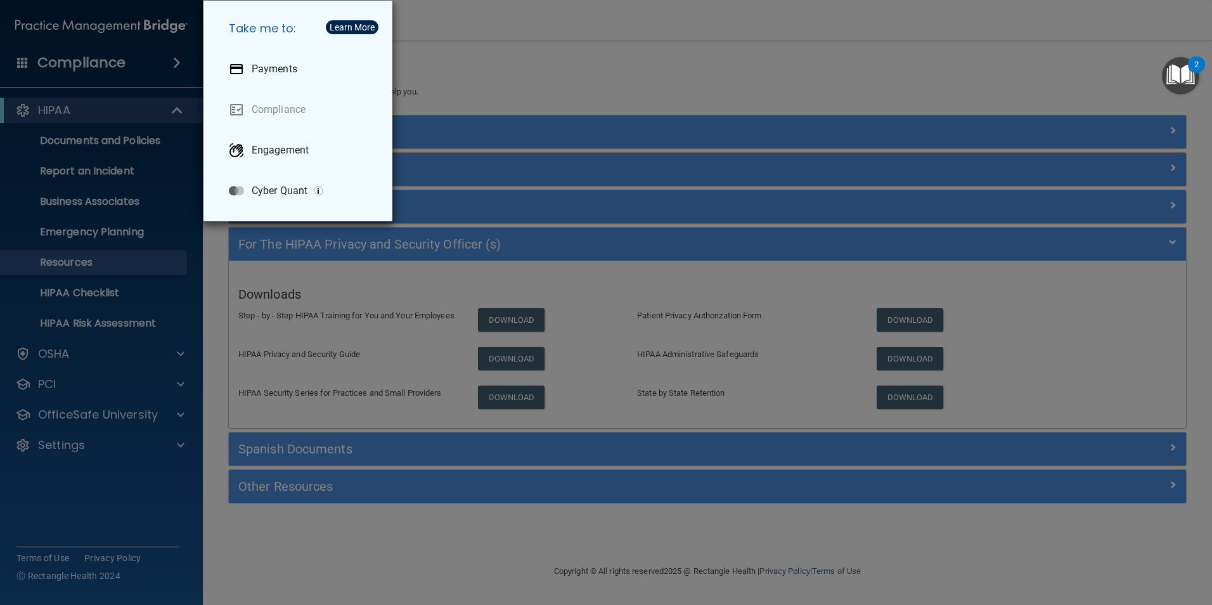
click at [78, 107] on div "Take me to: Payments Compliance Engagement Cyber Quant" at bounding box center [606, 302] width 1212 height 605
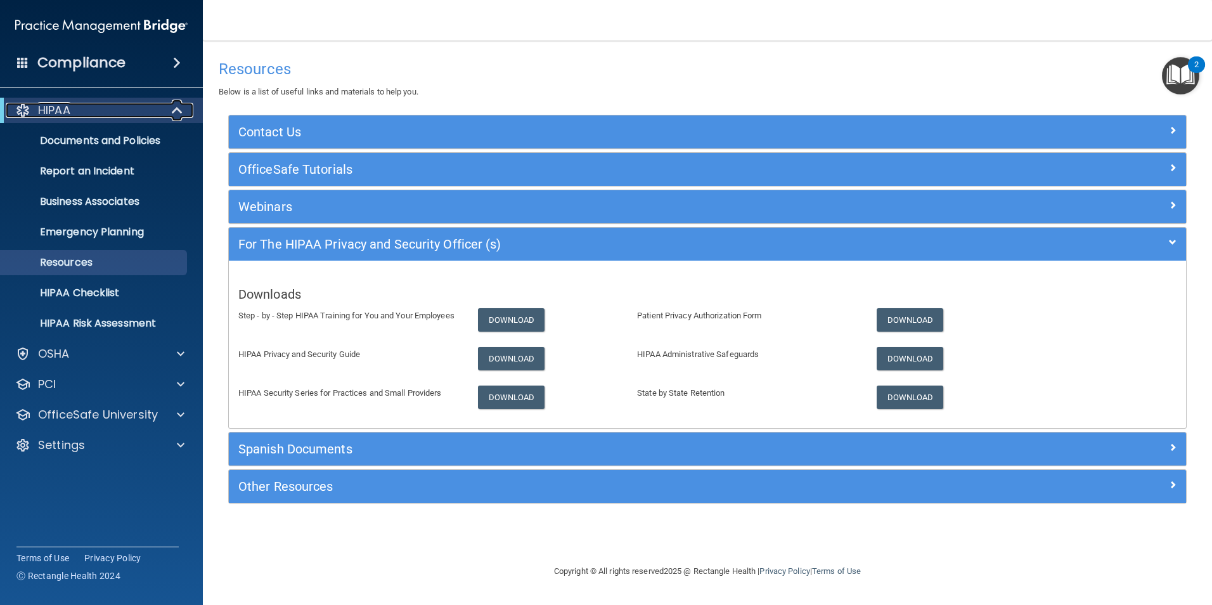
click at [38, 106] on p "HIPAA" at bounding box center [54, 110] width 32 height 15
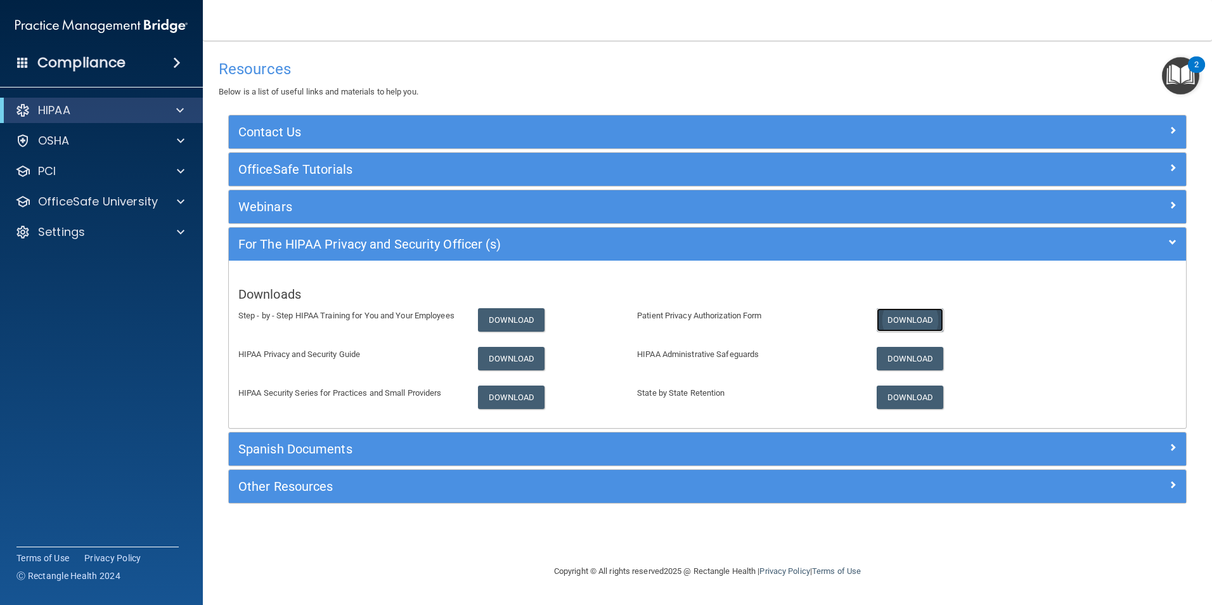
click at [911, 311] on link "Download" at bounding box center [910, 319] width 67 height 23
click at [507, 398] on link "Download" at bounding box center [511, 396] width 67 height 23
click at [92, 233] on div "Settings" at bounding box center [84, 231] width 157 height 15
click at [95, 324] on p "Services" at bounding box center [94, 323] width 173 height 13
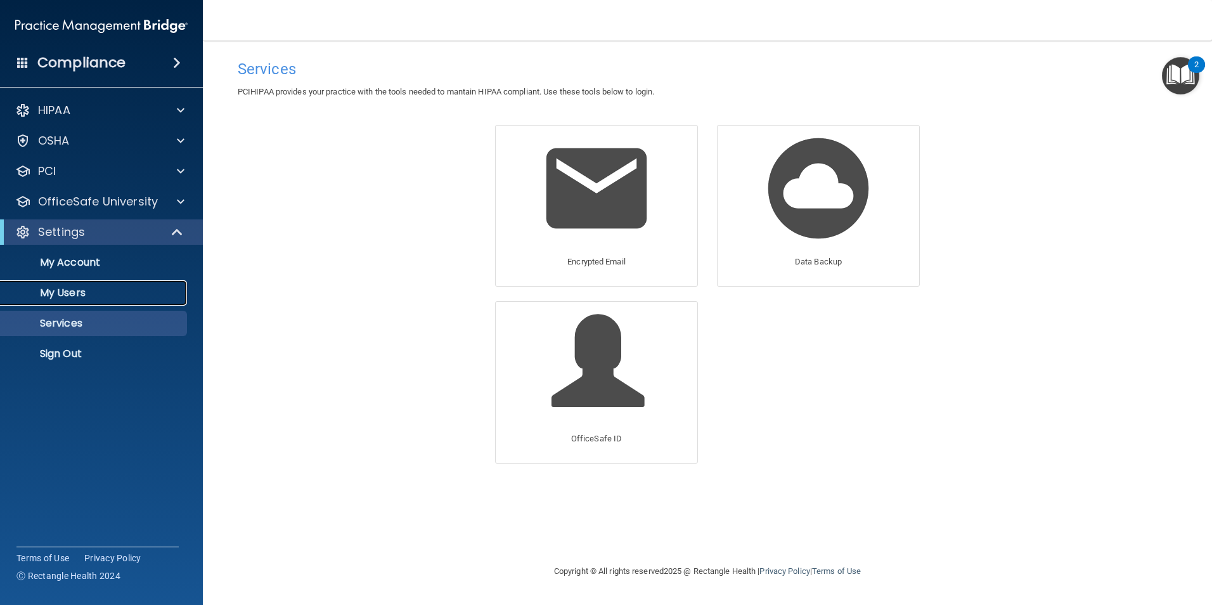
click at [90, 294] on p "My Users" at bounding box center [94, 293] width 173 height 13
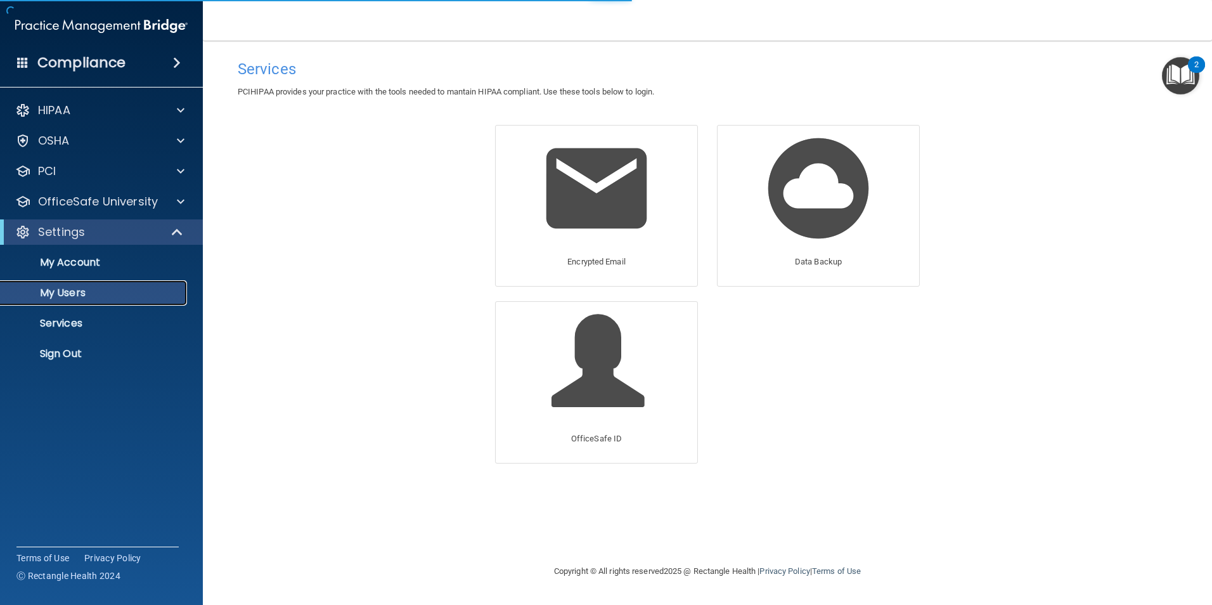
select select "20"
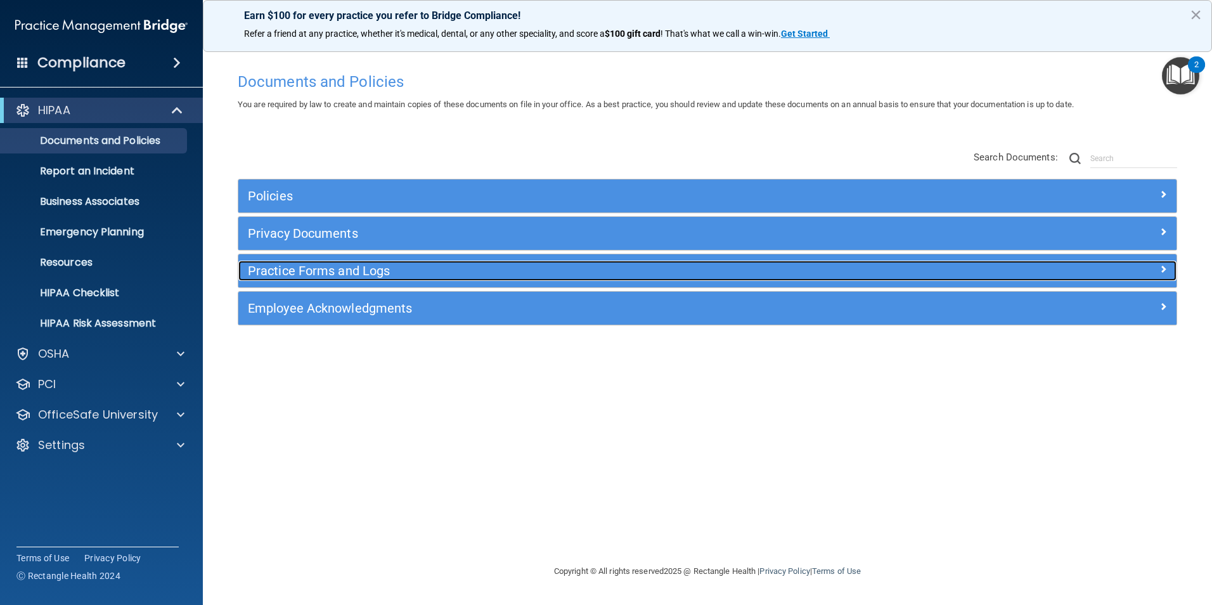
click at [359, 269] on h5 "Practice Forms and Logs" at bounding box center [590, 271] width 685 height 14
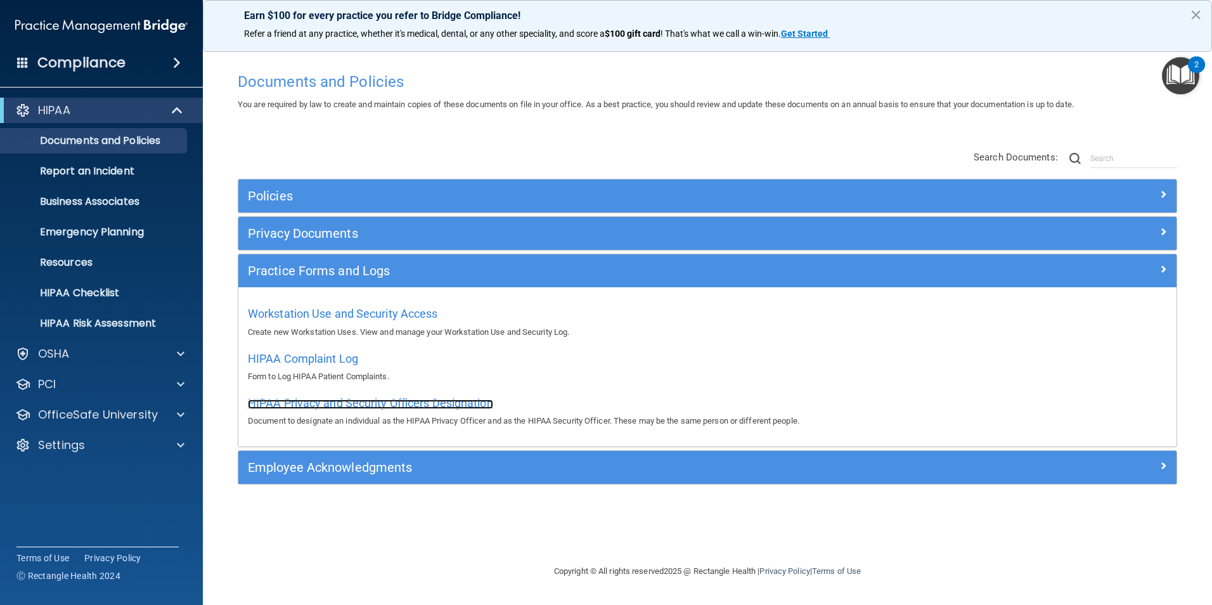
click at [342, 403] on span "HIPAA Privacy and Security Officers Designation" at bounding box center [370, 402] width 245 height 13
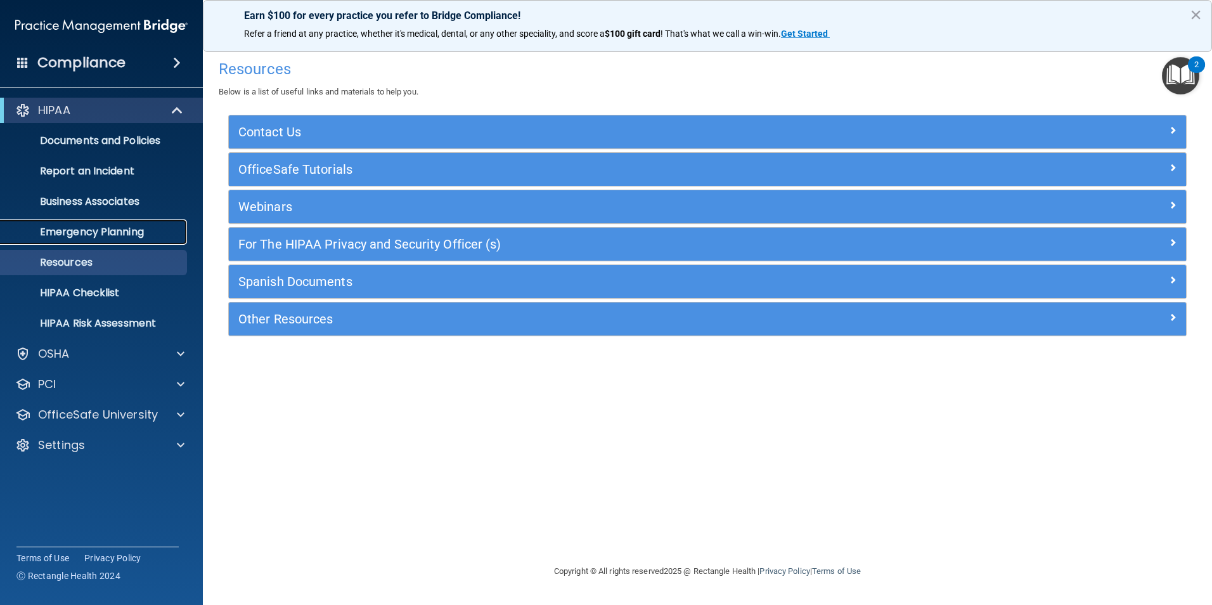
click at [148, 228] on p "Emergency Planning" at bounding box center [94, 232] width 173 height 13
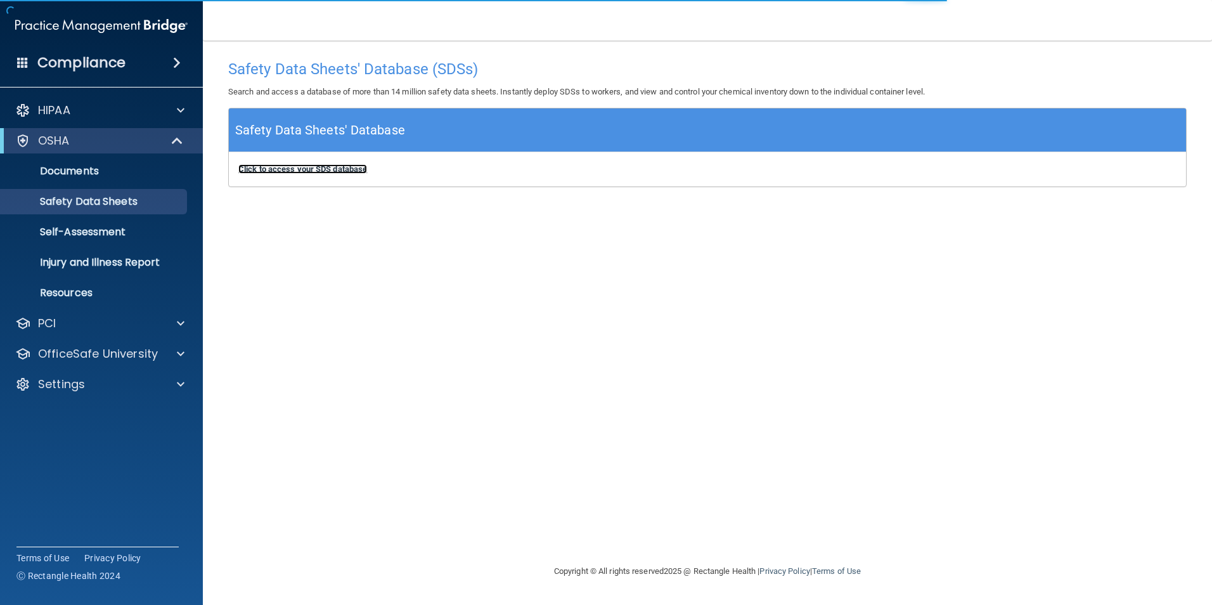
click at [338, 167] on b "Click to access your SDS database" at bounding box center [302, 169] width 129 height 10
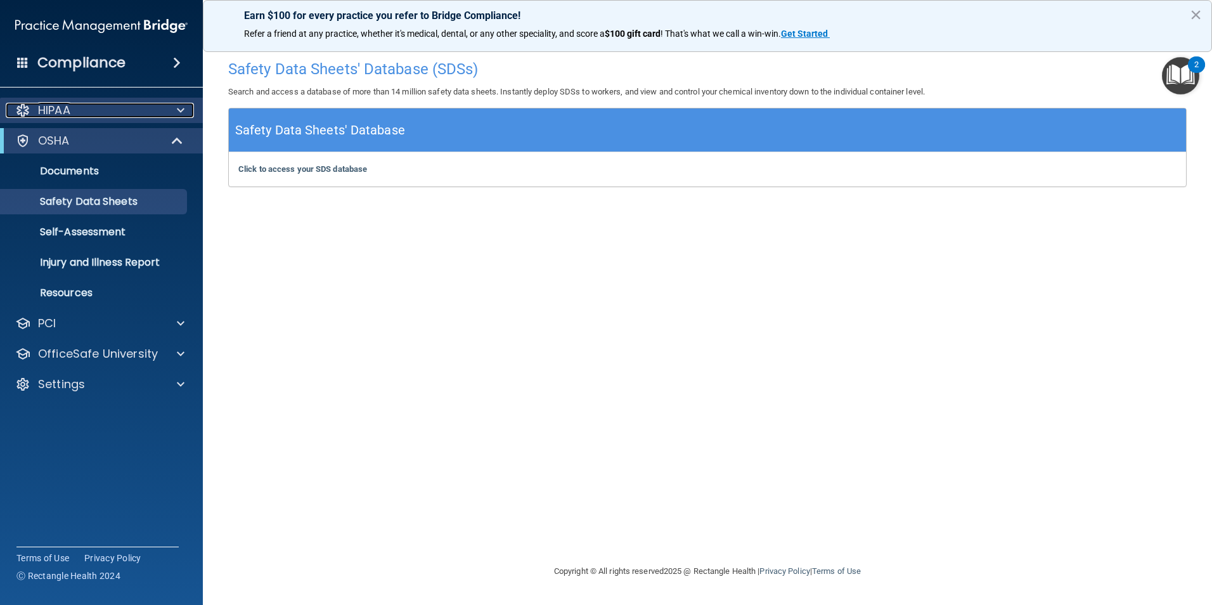
click at [88, 117] on div "HIPAA" at bounding box center [84, 110] width 157 height 15
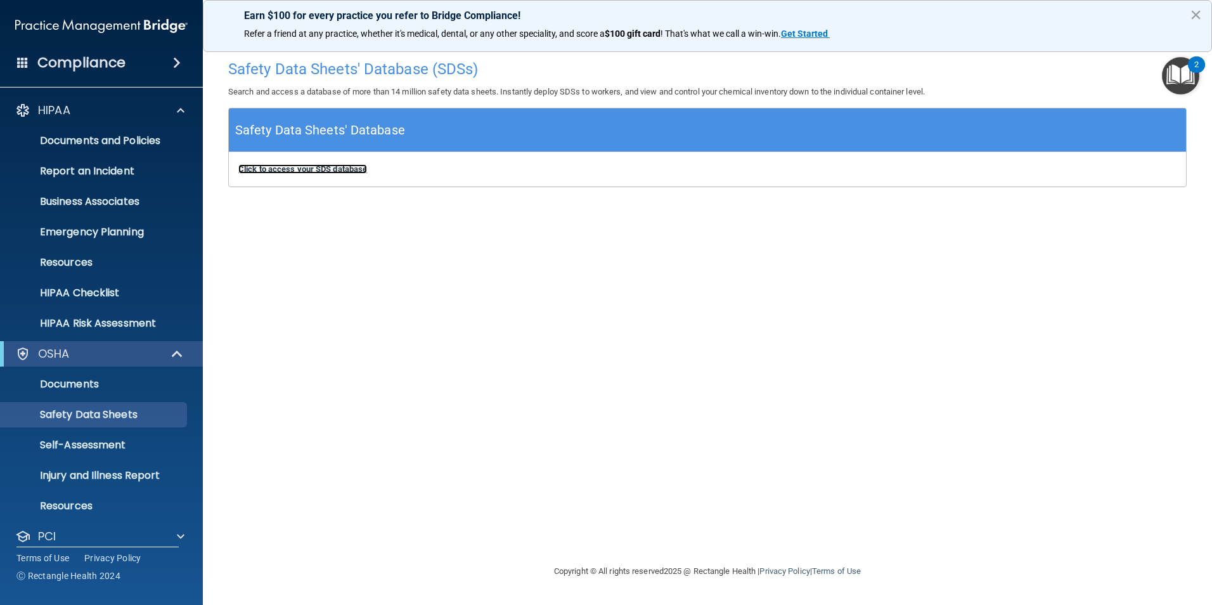
click at [358, 172] on b "Click to access your SDS database" at bounding box center [302, 169] width 129 height 10
click at [85, 284] on link "HIPAA Checklist" at bounding box center [87, 292] width 200 height 25
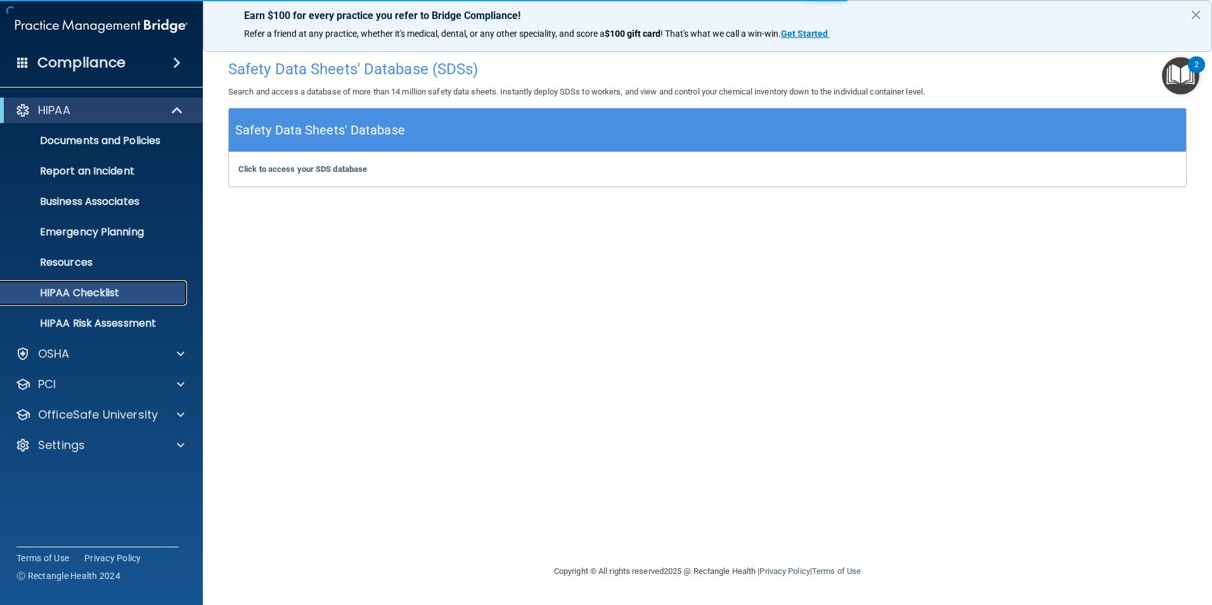
click at [134, 290] on p "HIPAA Checklist" at bounding box center [94, 293] width 173 height 13
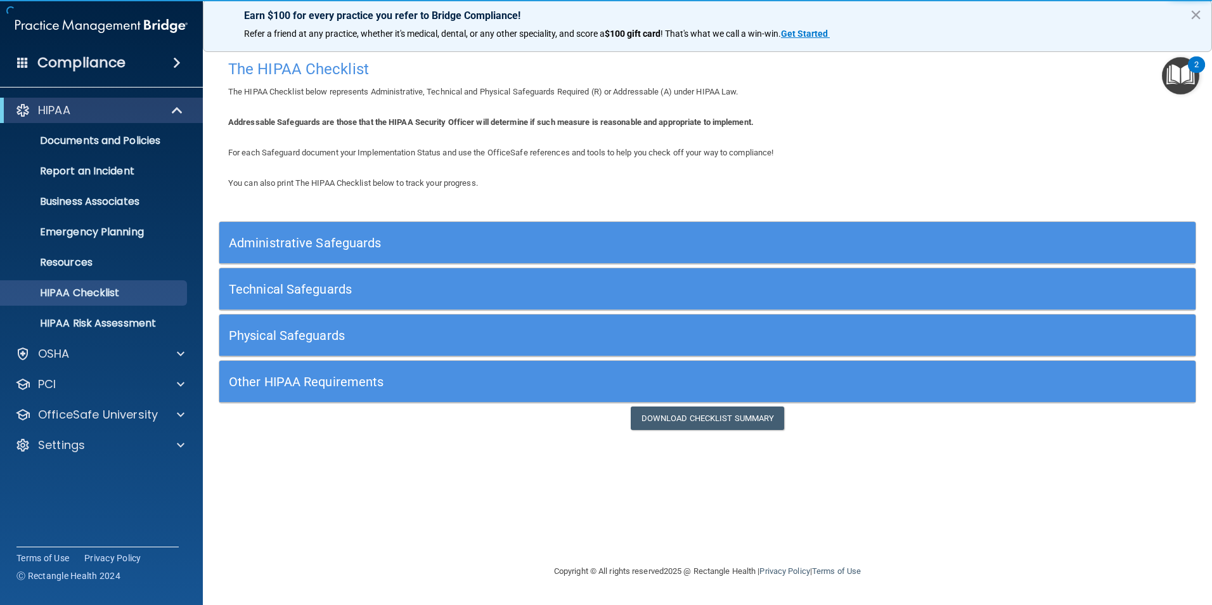
click at [325, 240] on h5 "Administrative Safeguards" at bounding box center [585, 243] width 713 height 14
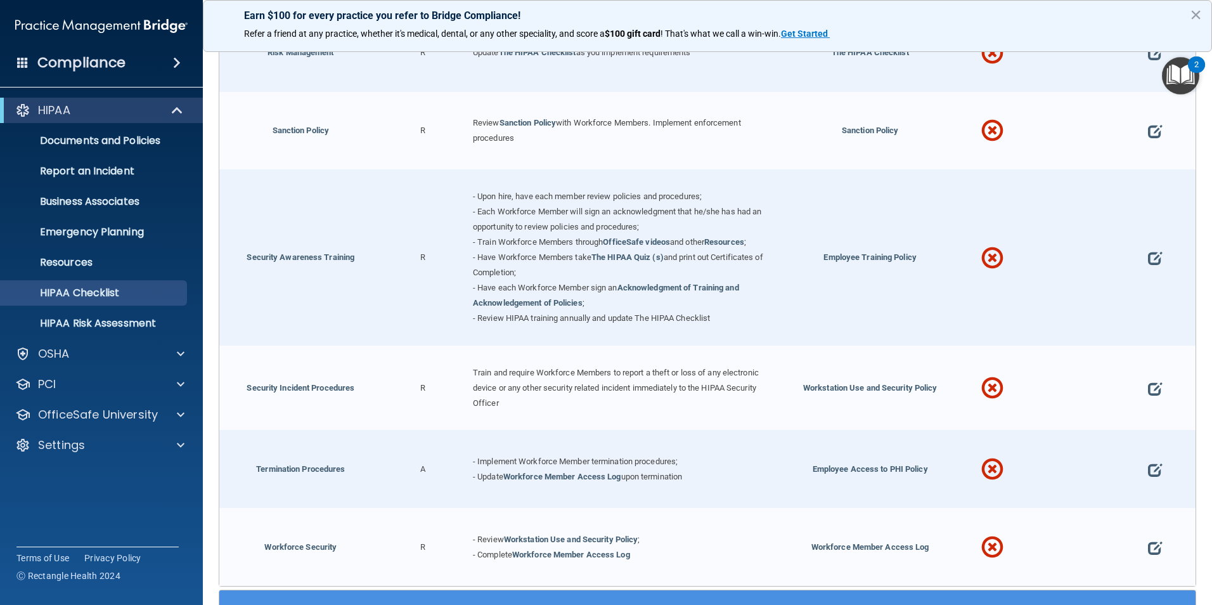
scroll to position [1023, 0]
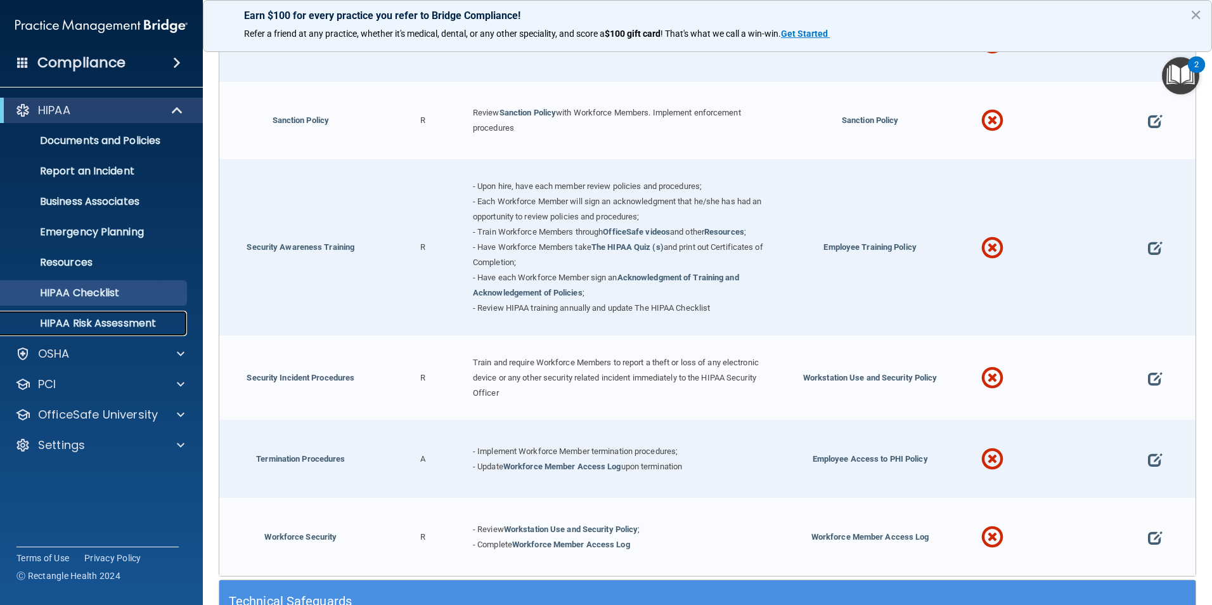
click at [93, 323] on p "HIPAA Risk Assessment" at bounding box center [94, 323] width 173 height 13
